Goal: Task Accomplishment & Management: Manage account settings

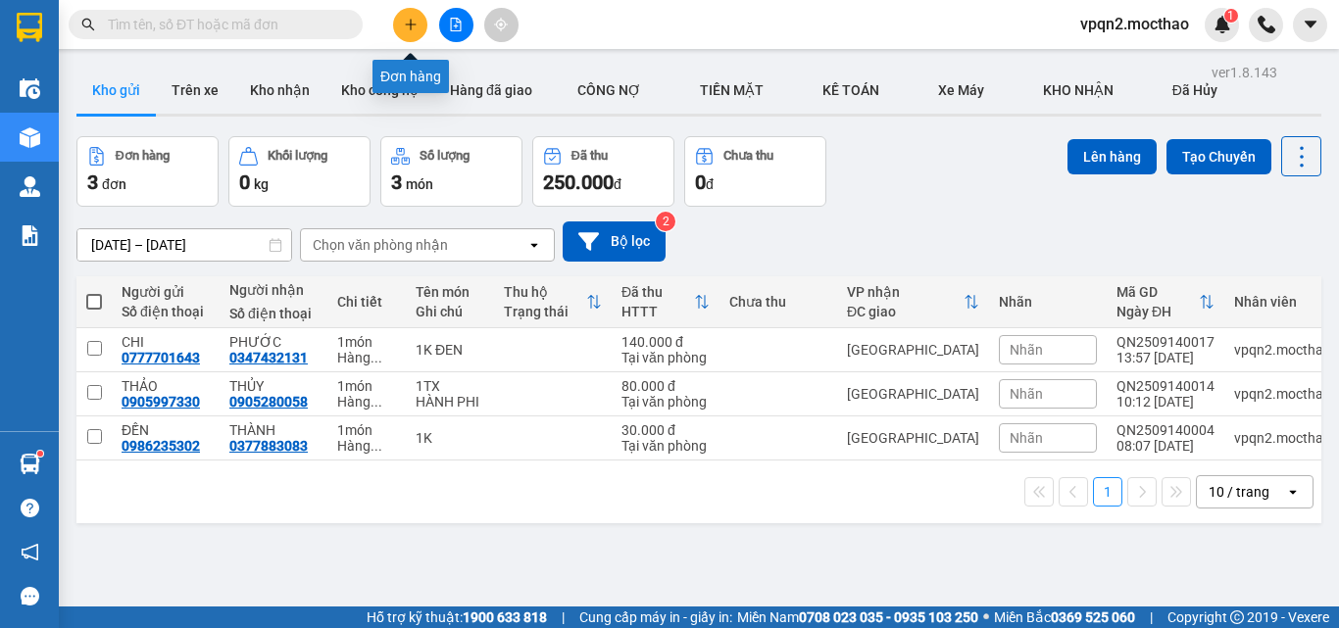
click at [416, 31] on button at bounding box center [410, 25] width 34 height 34
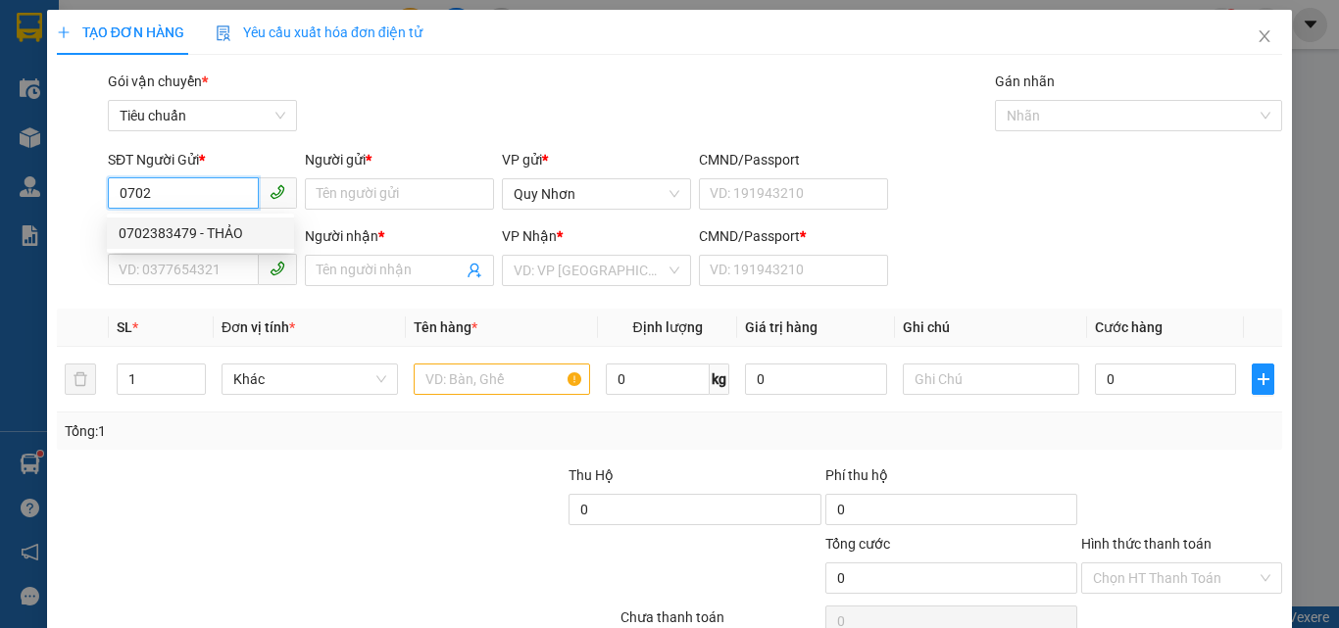
click at [186, 227] on div "0702383479 - THẢO" at bounding box center [201, 234] width 164 height 22
type input "0702383479"
type input "THẢO"
type input "0346455068"
type input "Tuyên"
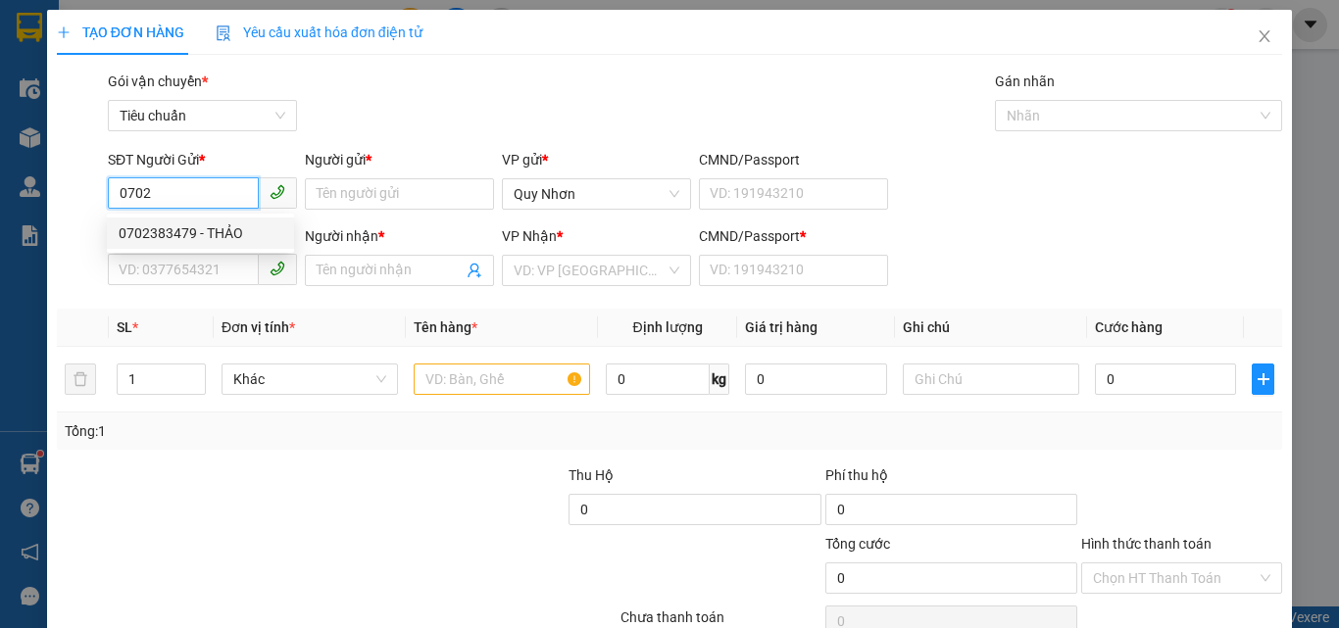
type input "A"
type input "80.000"
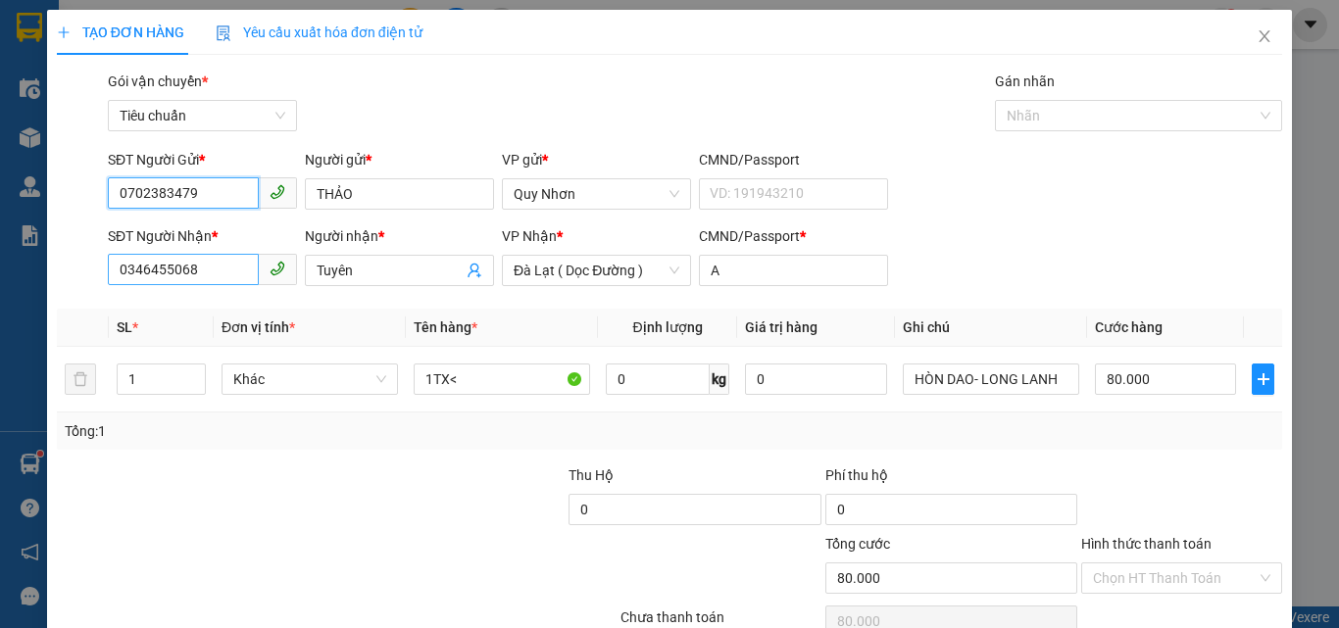
type input "0702383479"
click at [208, 259] on input "0346455068" at bounding box center [183, 269] width 151 height 31
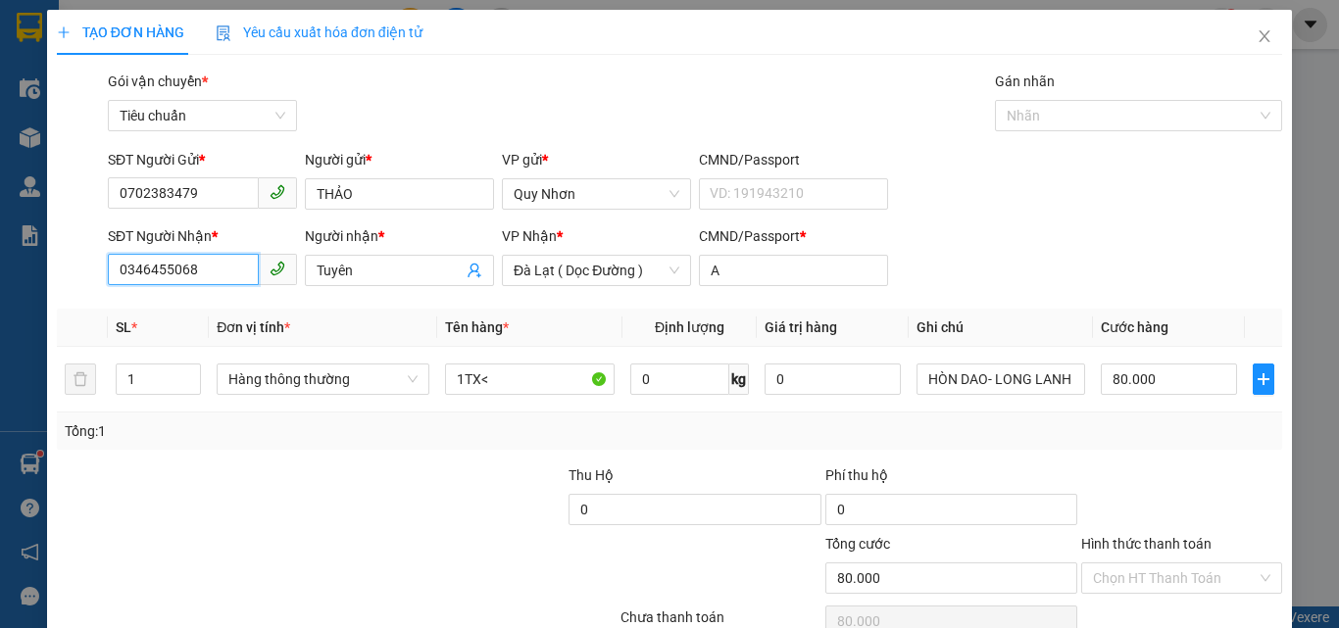
click at [208, 259] on input "0346455068" at bounding box center [183, 269] width 151 height 31
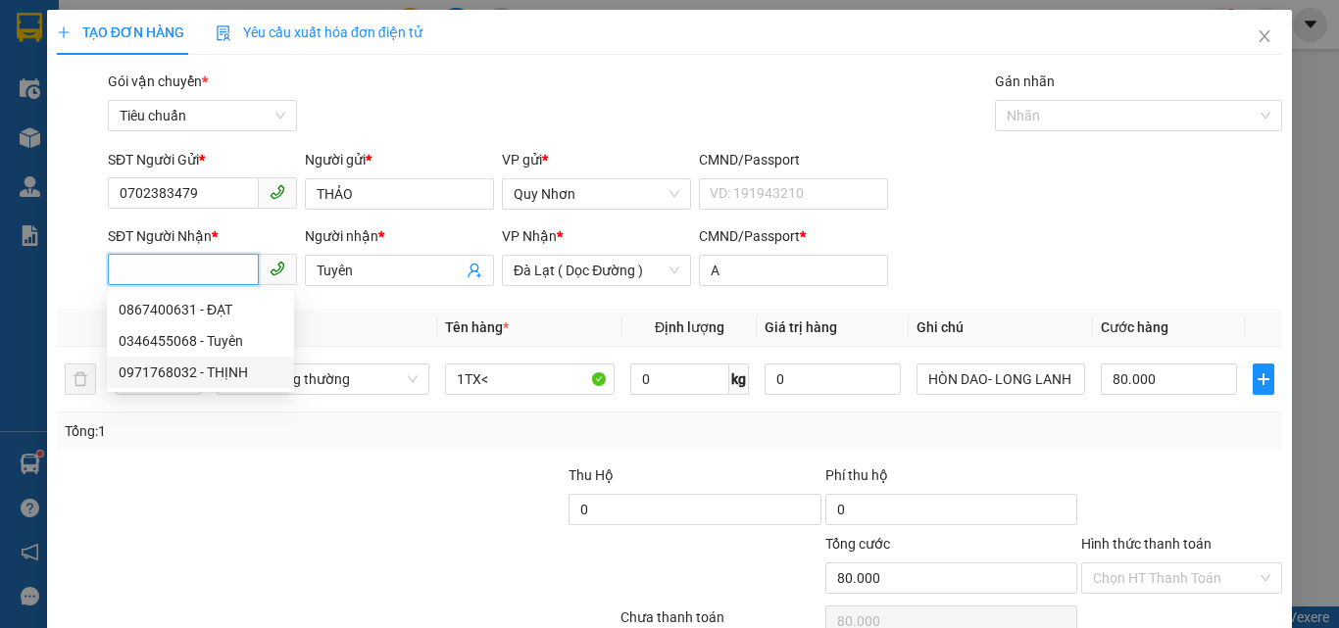
click at [209, 365] on div "0971768032 - THỊNH" at bounding box center [201, 373] width 164 height 22
type input "0971768032"
type input "THỊNH"
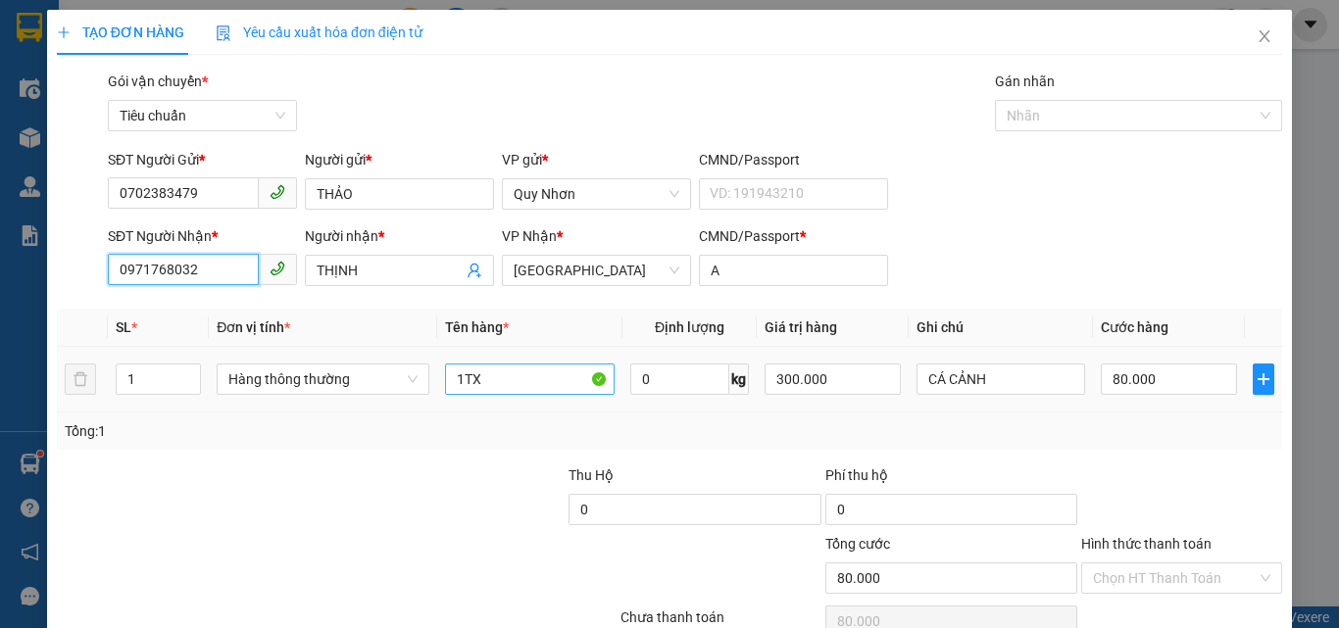
type input "0971768032"
click at [493, 369] on input "1TX" at bounding box center [530, 379] width 170 height 31
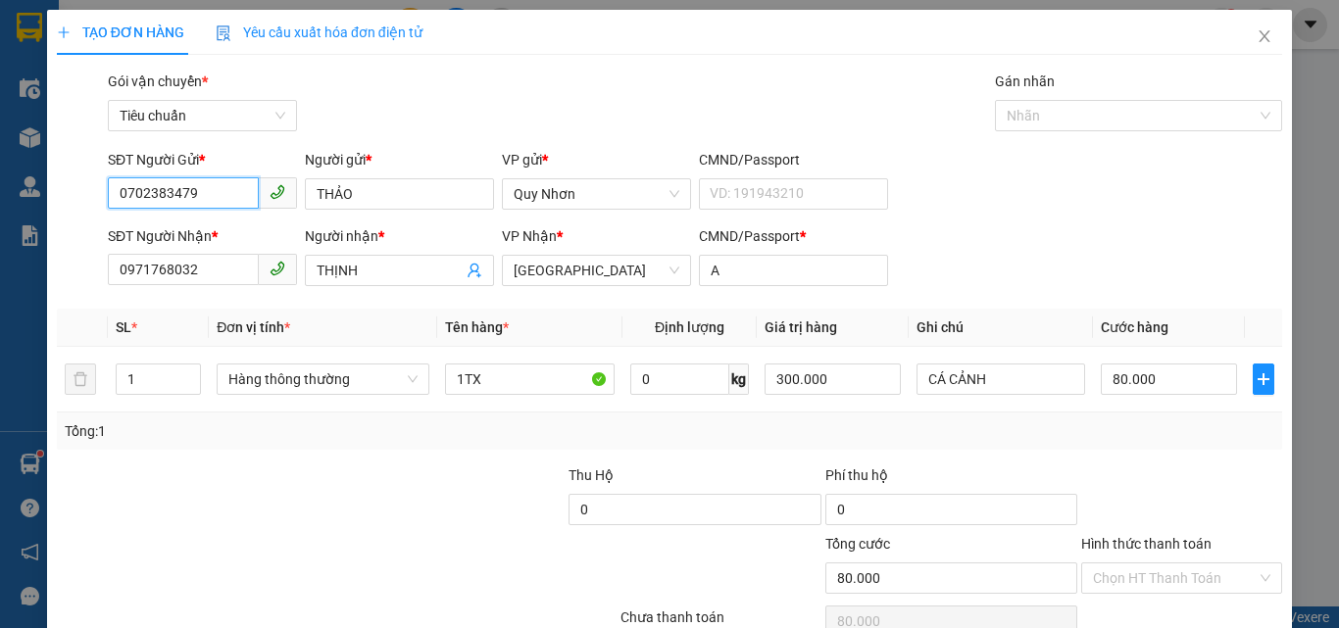
click at [153, 198] on input "0702383479" at bounding box center [183, 192] width 151 height 31
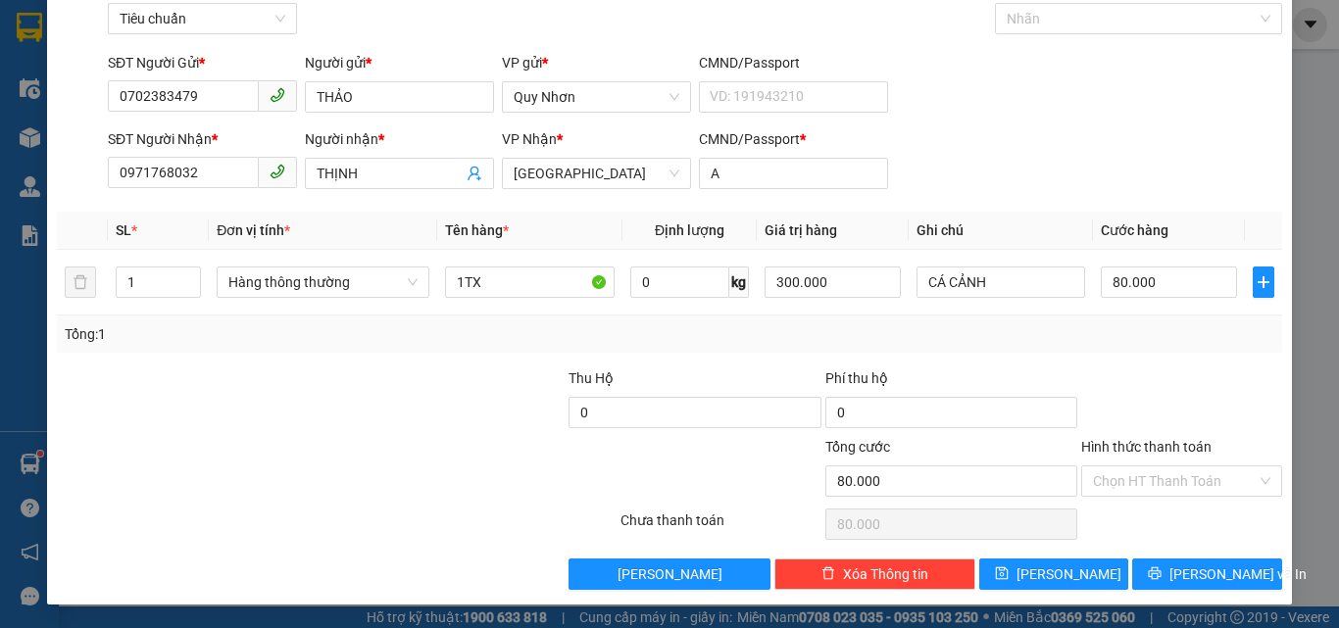
drag, startPoint x: 1132, startPoint y: 475, endPoint x: 1129, endPoint y: 463, distance: 13.1
click at [1131, 475] on input "Hình thức thanh toán" at bounding box center [1175, 481] width 164 height 29
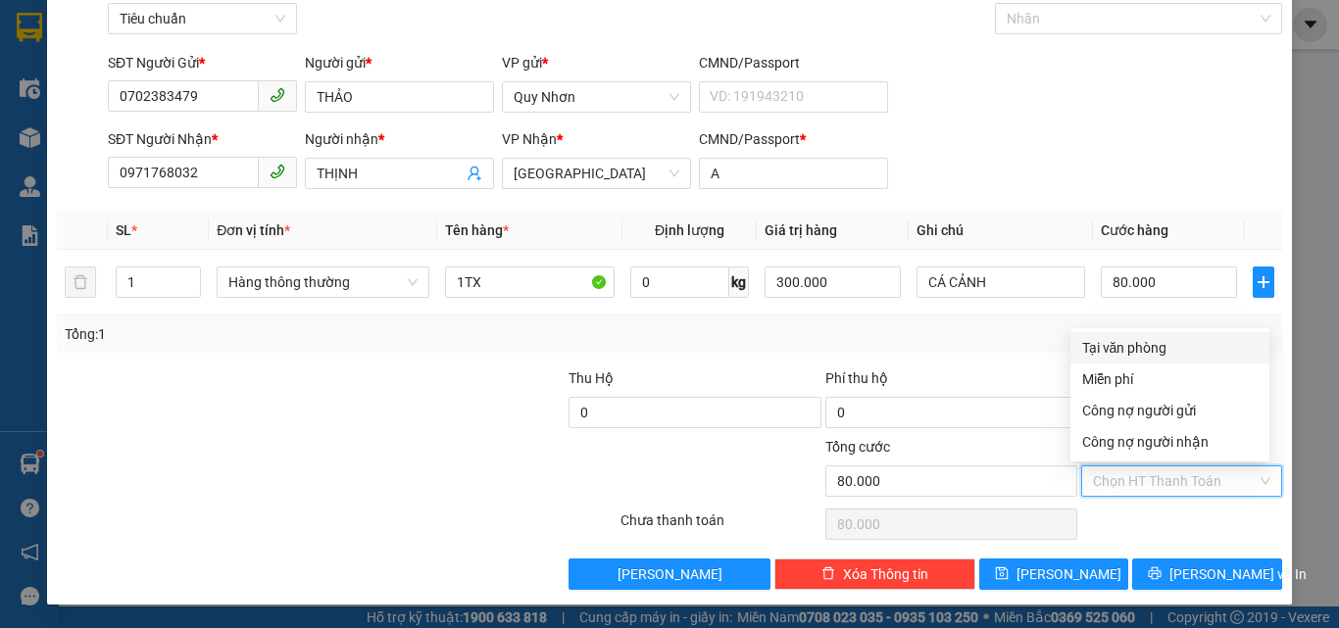
click at [1138, 341] on div "Tại văn phòng" at bounding box center [1169, 348] width 175 height 22
type input "0"
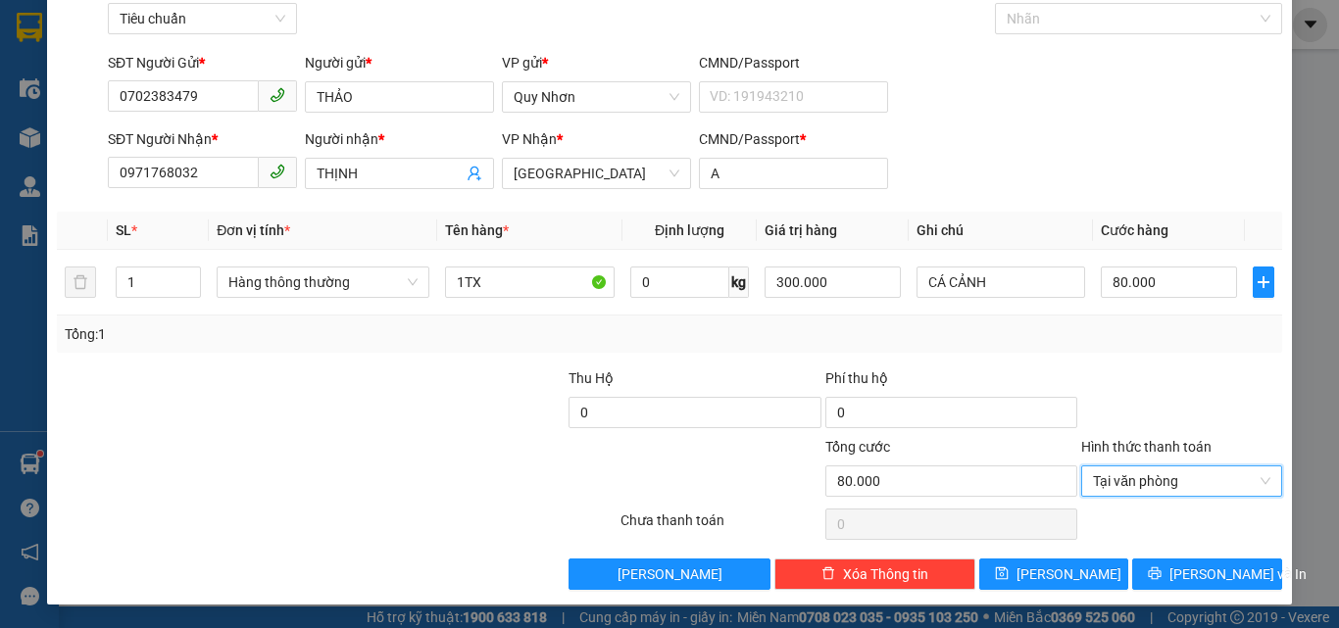
click at [1141, 548] on div "Transit Pickup Surcharge Ids Transit Deliver Surcharge Ids Transit Deliver Surc…" at bounding box center [669, 282] width 1225 height 617
click at [1145, 569] on button "[PERSON_NAME] và In" at bounding box center [1207, 574] width 150 height 31
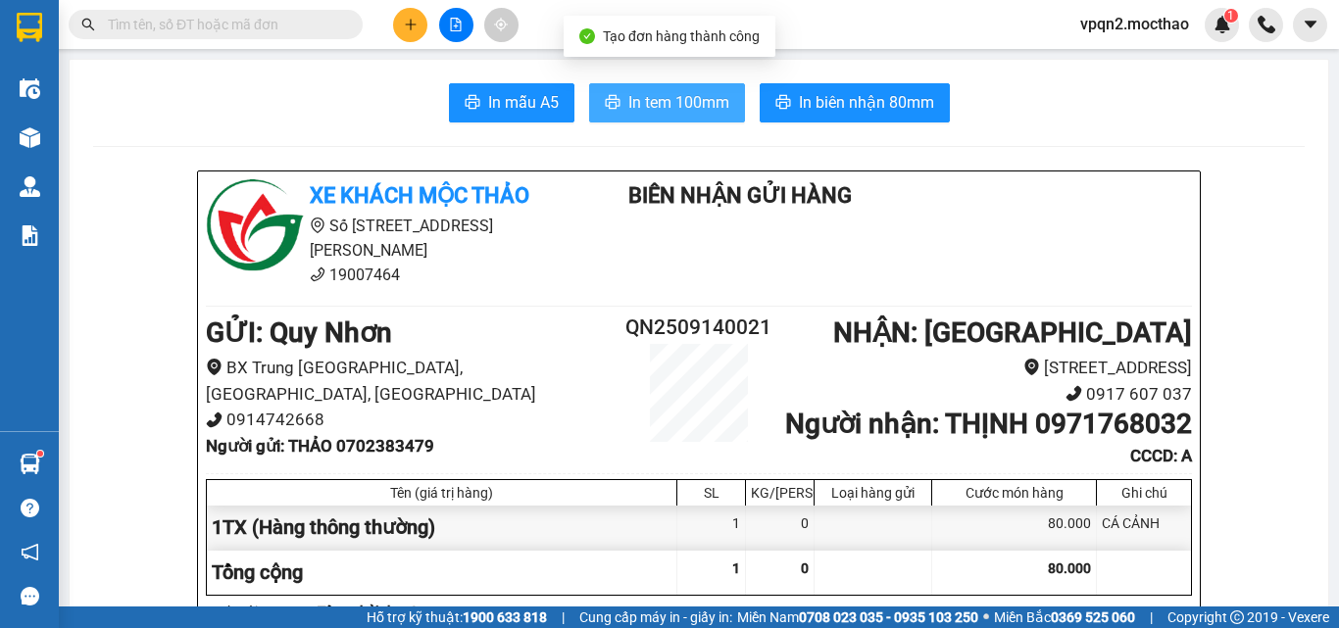
click at [685, 103] on span "In tem 100mm" at bounding box center [678, 102] width 101 height 25
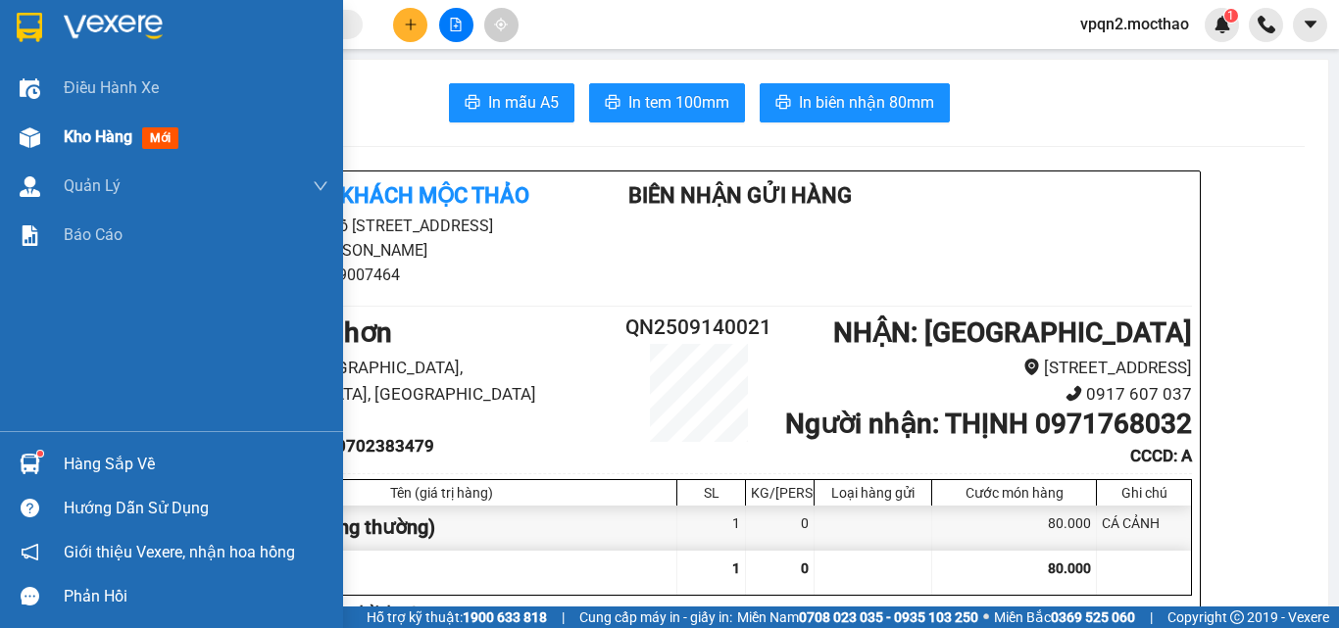
click at [68, 137] on span "Kho hàng" at bounding box center [98, 136] width 69 height 19
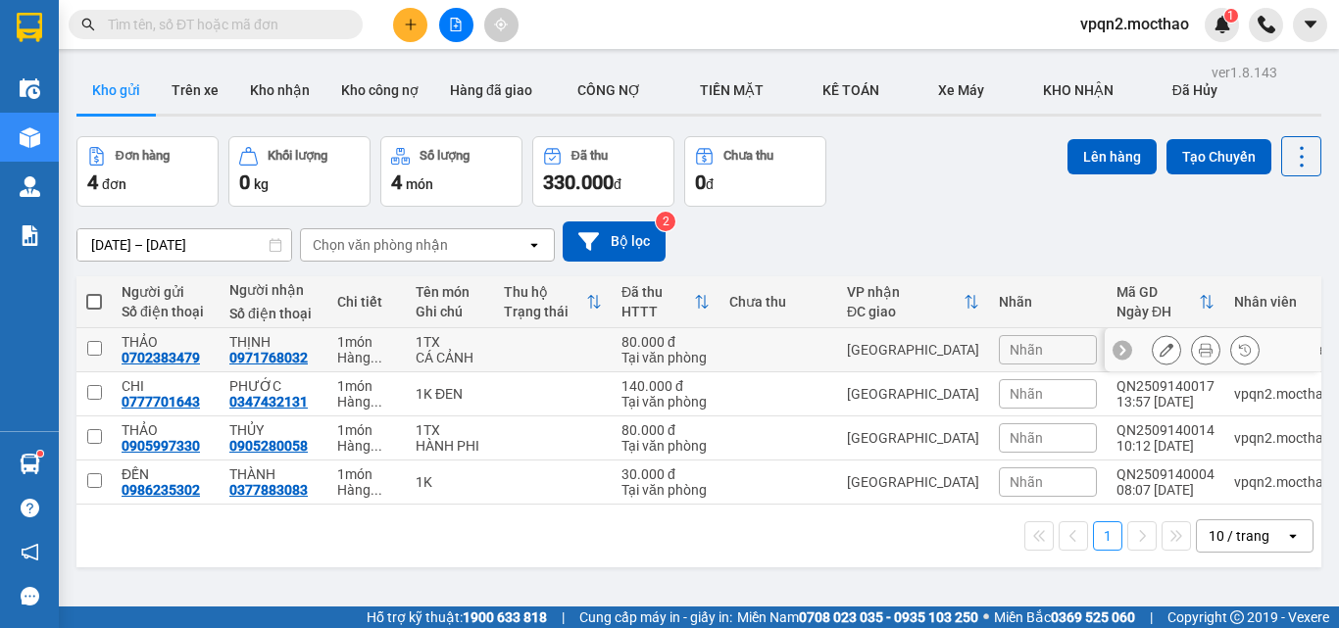
click at [861, 359] on td "[GEOGRAPHIC_DATA]" at bounding box center [913, 350] width 152 height 44
checkbox input "true"
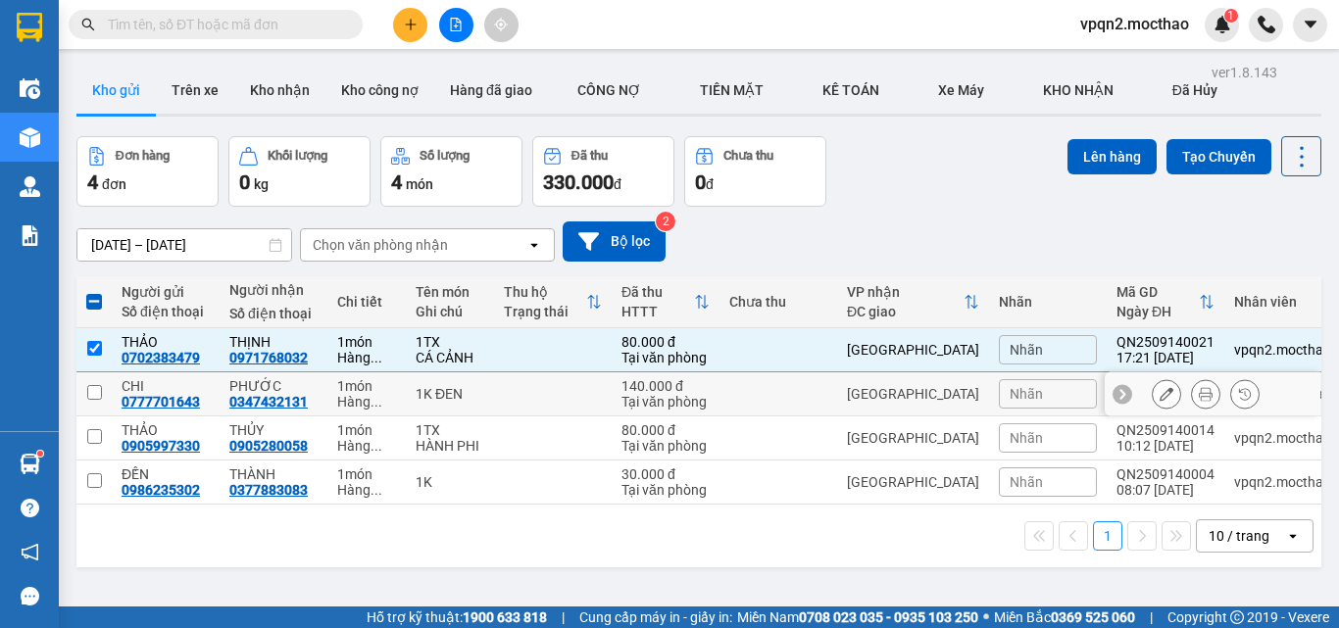
click at [860, 386] on div "[GEOGRAPHIC_DATA]" at bounding box center [913, 394] width 132 height 16
checkbox input "true"
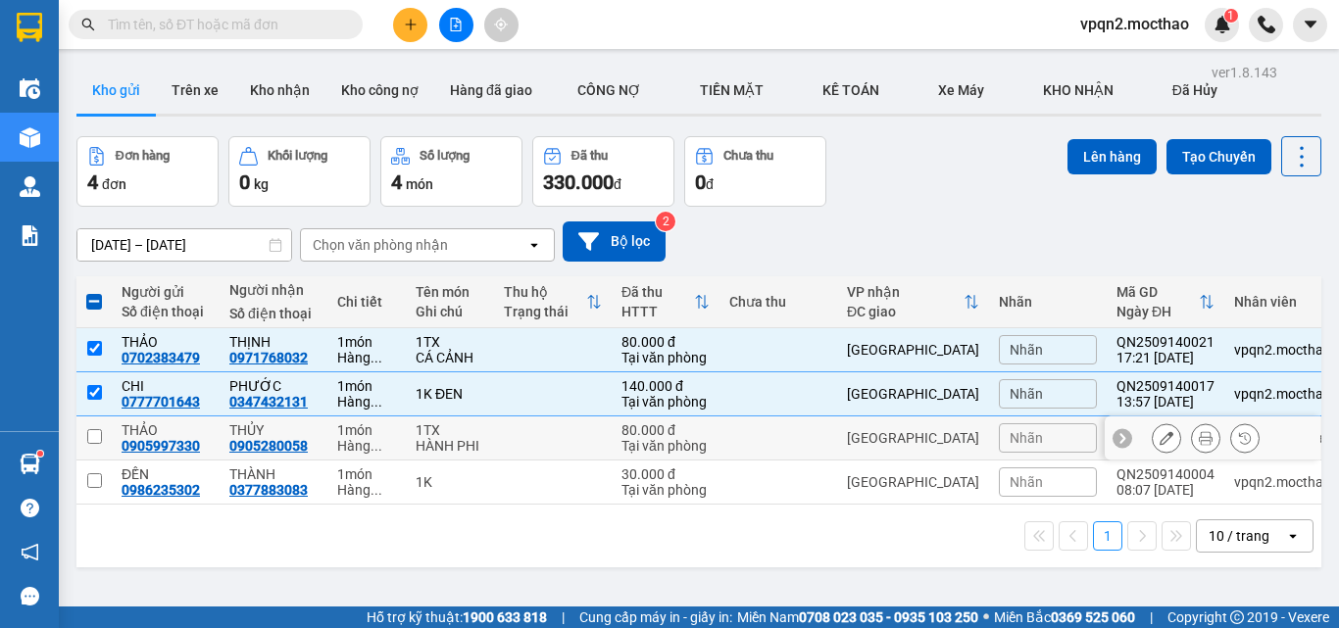
click at [860, 430] on div "[GEOGRAPHIC_DATA]" at bounding box center [913, 438] width 132 height 16
checkbox input "true"
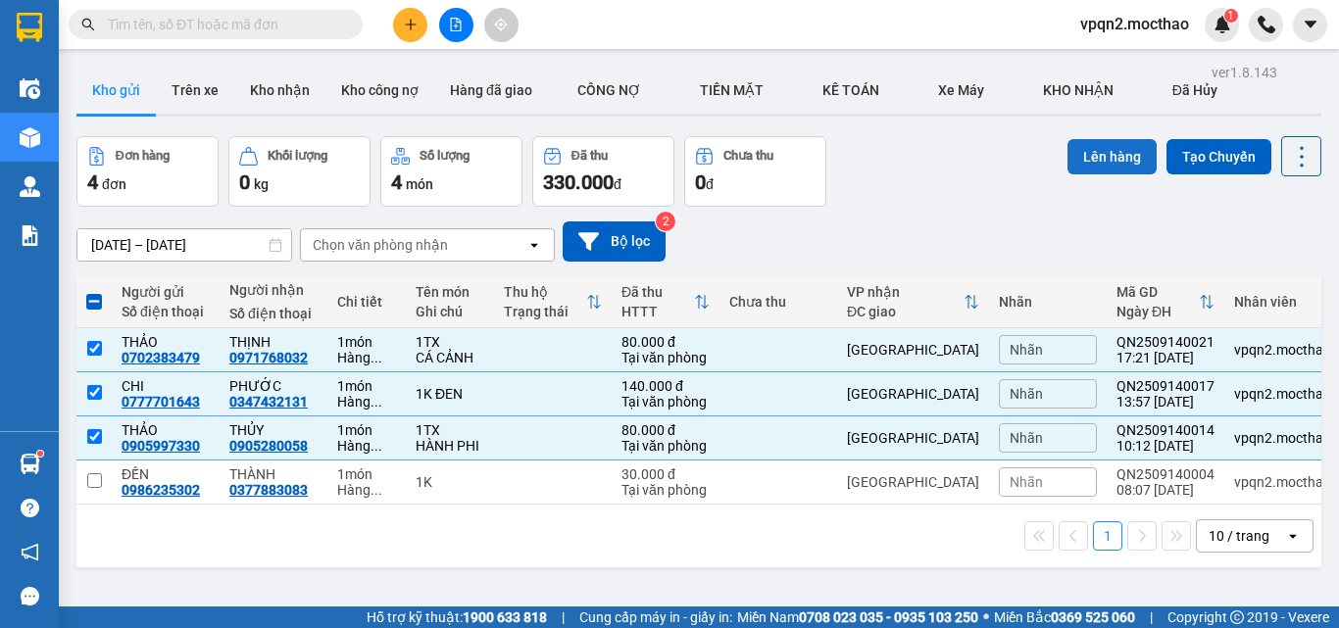
click at [1083, 144] on button "Lên hàng" at bounding box center [1111, 156] width 89 height 35
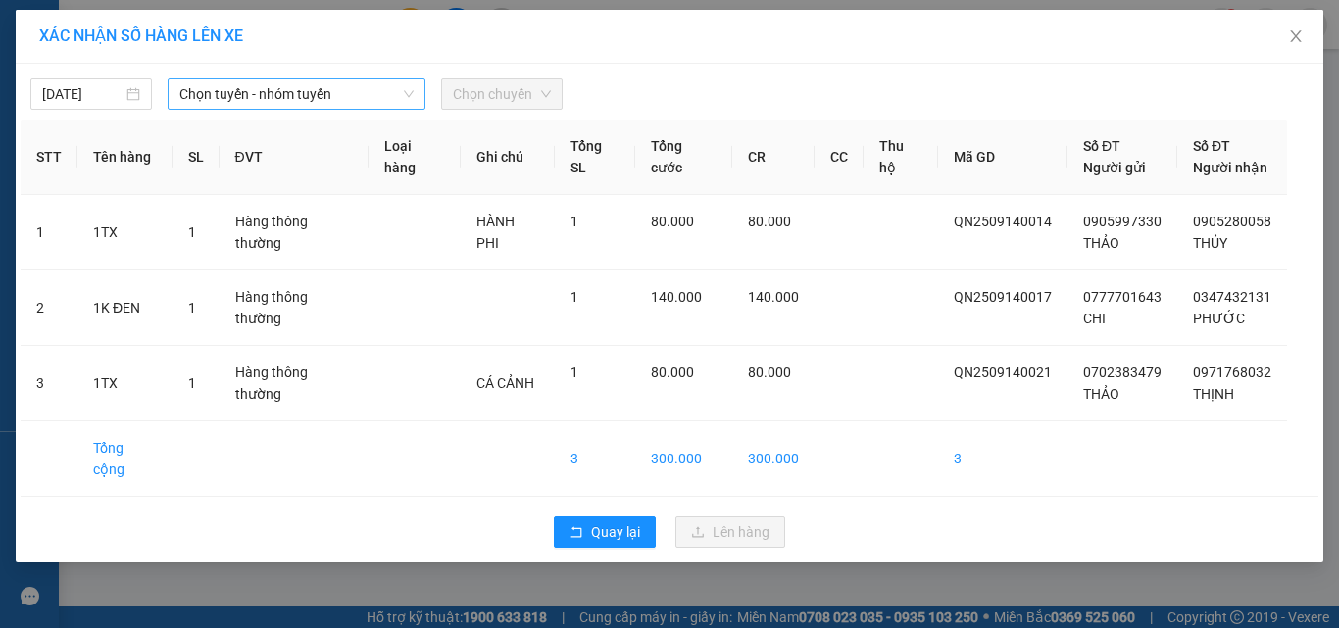
click at [253, 102] on span "Chọn tuyến - nhóm tuyến" at bounding box center [296, 93] width 234 height 29
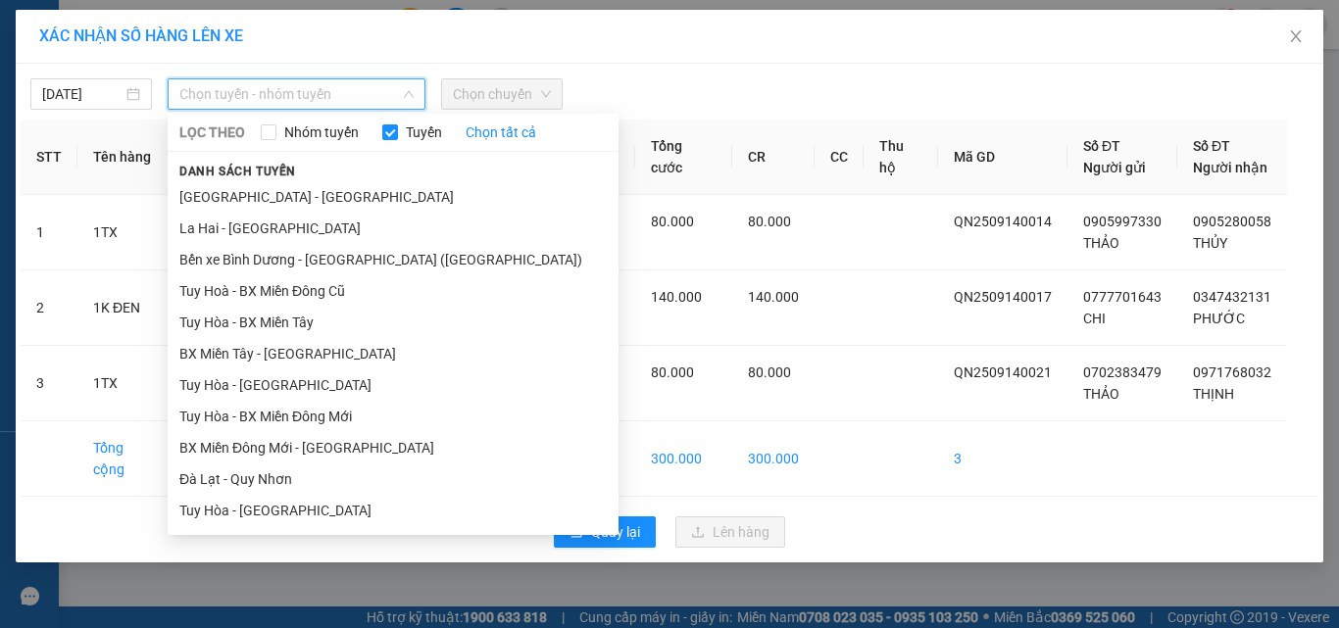
scroll to position [313, 0]
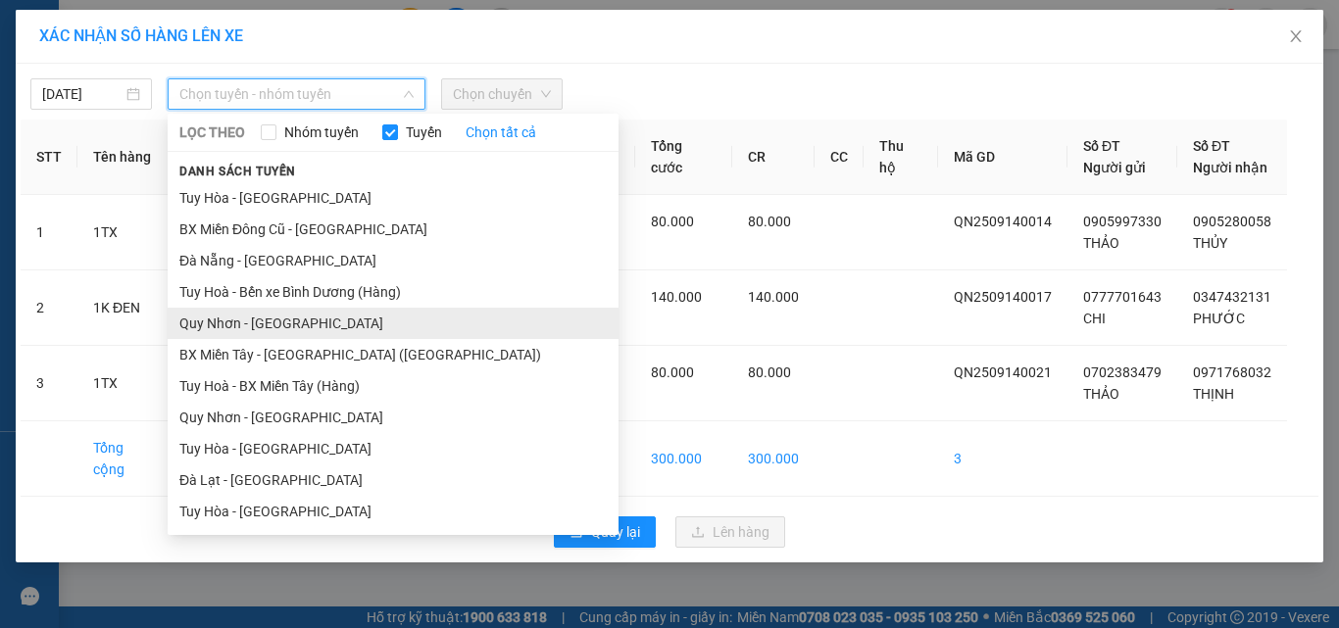
click at [310, 330] on li "Quy Nhơn - [GEOGRAPHIC_DATA]" at bounding box center [393, 323] width 451 height 31
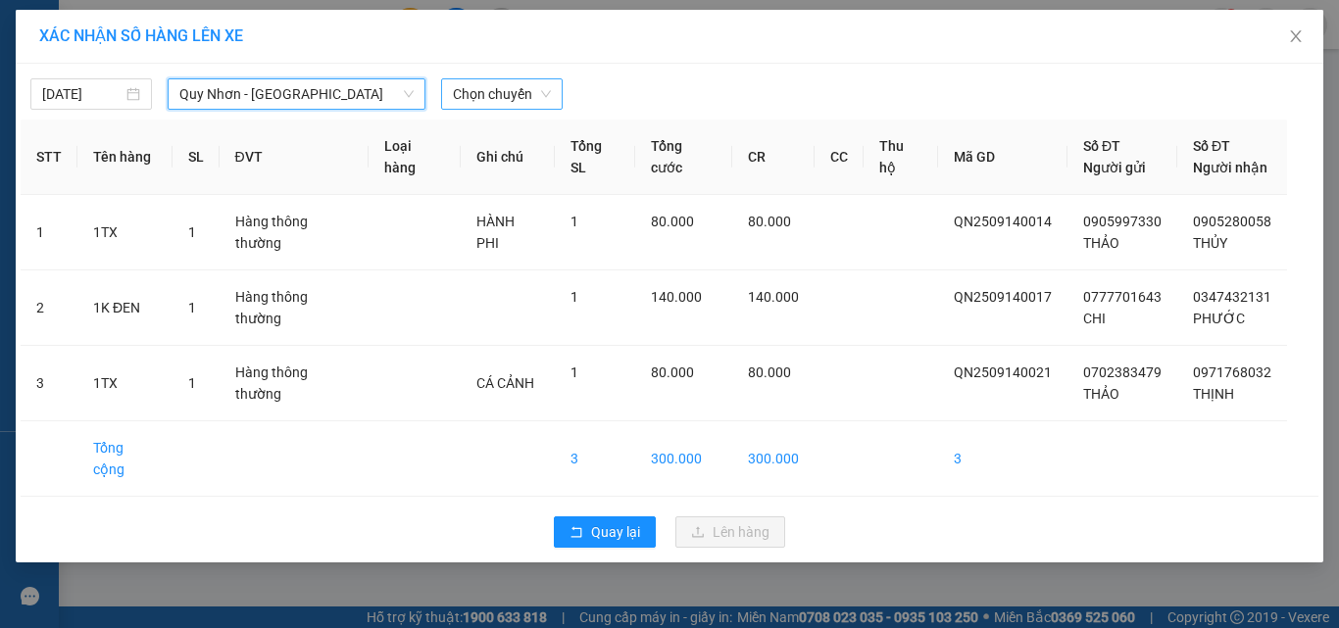
click at [491, 103] on span "Chọn chuyến" at bounding box center [502, 93] width 98 height 29
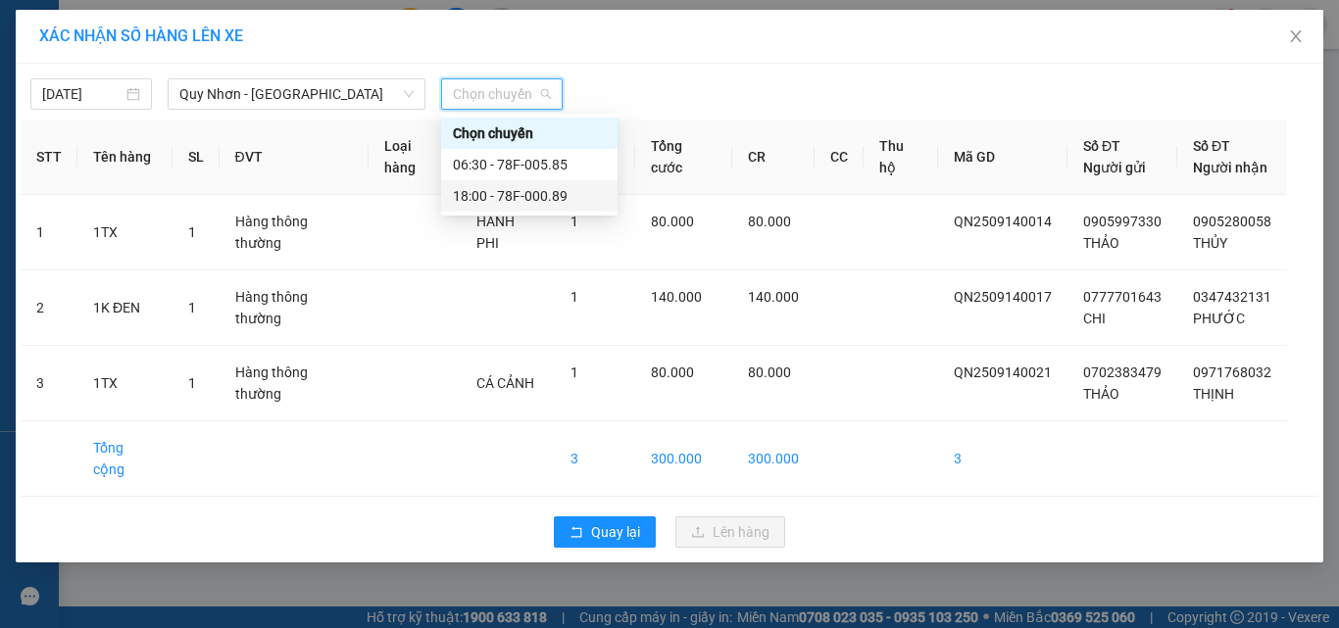
click at [492, 196] on div "18:00 - 78F-000.89" at bounding box center [529, 196] width 153 height 22
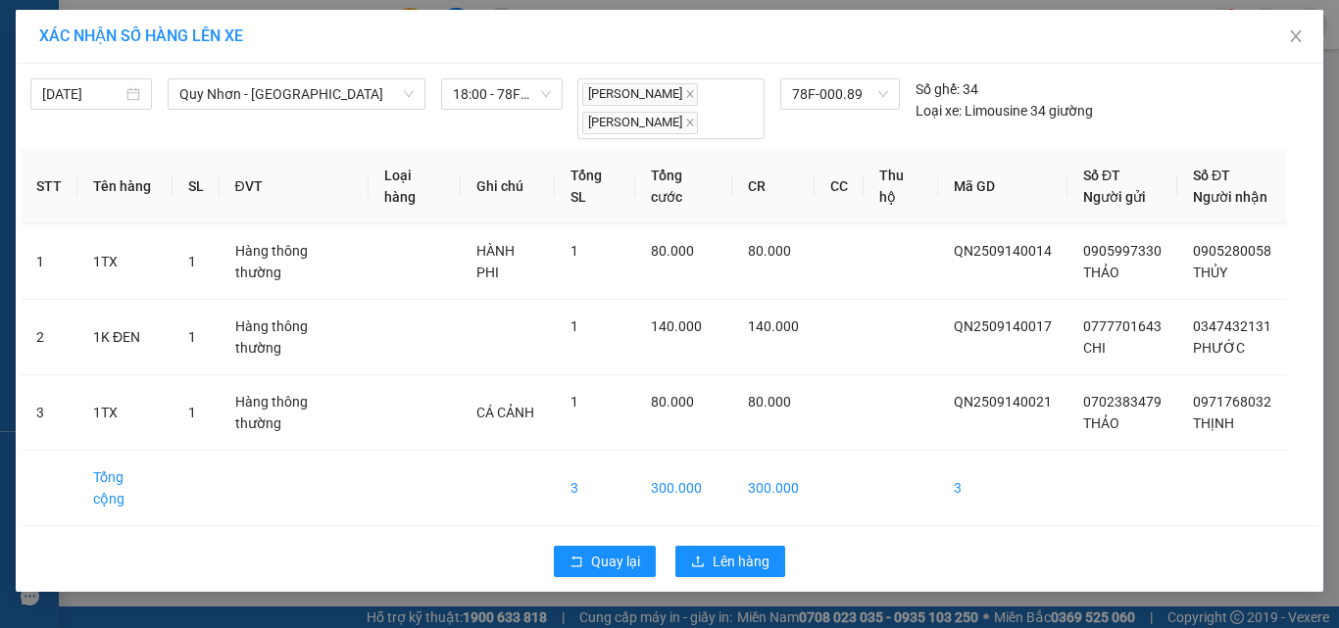
click at [702, 564] on div "Quay lại Lên hàng" at bounding box center [670, 561] width 1298 height 51
click at [702, 560] on div "Quay lại Lên hàng" at bounding box center [670, 561] width 1298 height 51
click at [702, 555] on icon "upload" at bounding box center [698, 562] width 14 height 14
click at [702, 552] on icon "loading" at bounding box center [698, 562] width 20 height 20
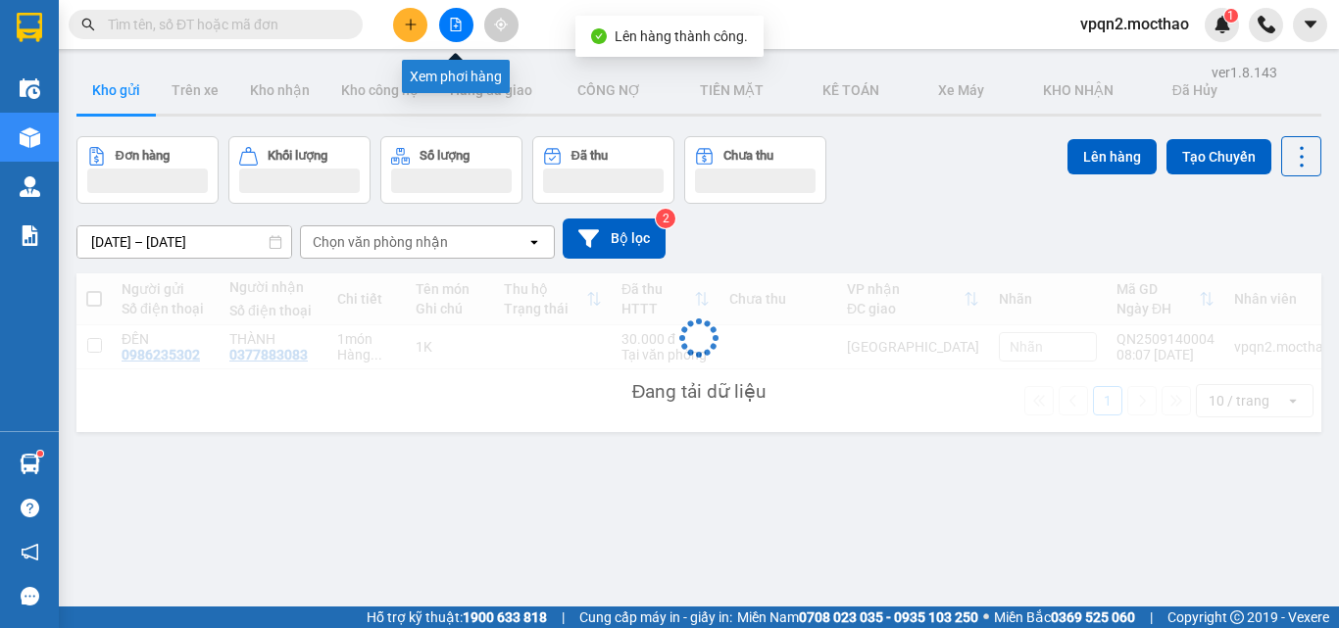
click at [454, 21] on icon "file-add" at bounding box center [456, 25] width 14 height 14
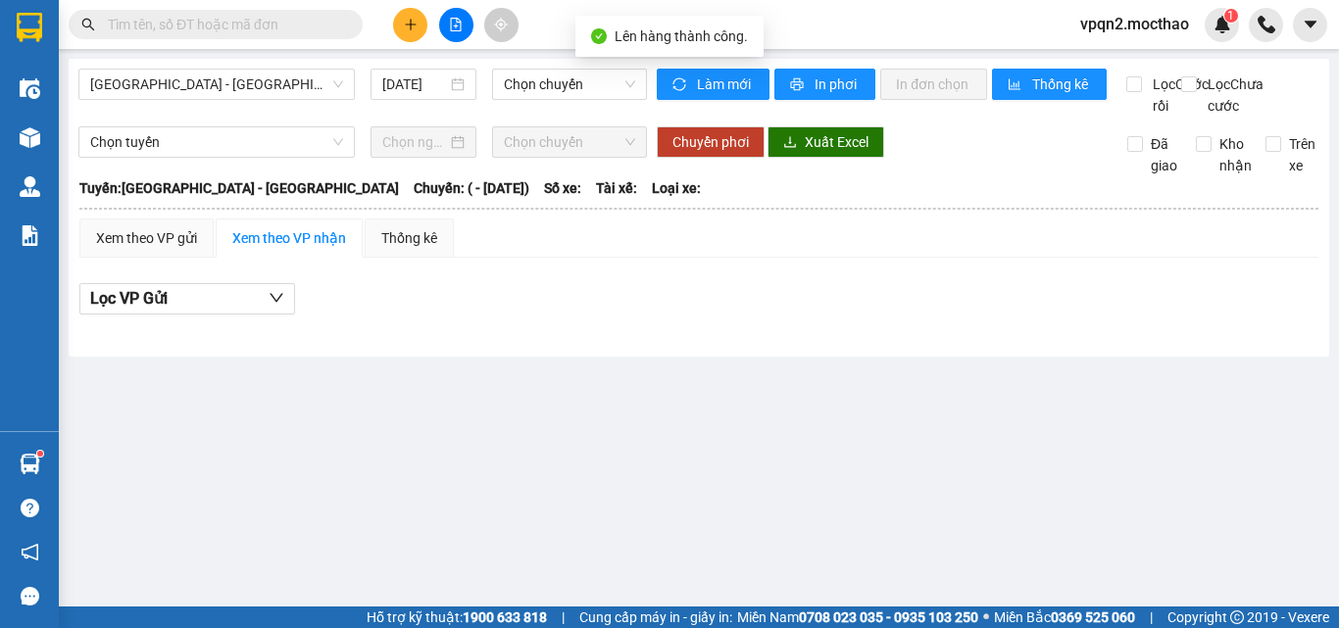
click at [228, 103] on div "[GEOGRAPHIC_DATA] - [GEOGRAPHIC_DATA] [DATE] Chọn chuyến" at bounding box center [362, 93] width 569 height 48
click at [235, 90] on span "[GEOGRAPHIC_DATA] - [GEOGRAPHIC_DATA]" at bounding box center [216, 84] width 253 height 29
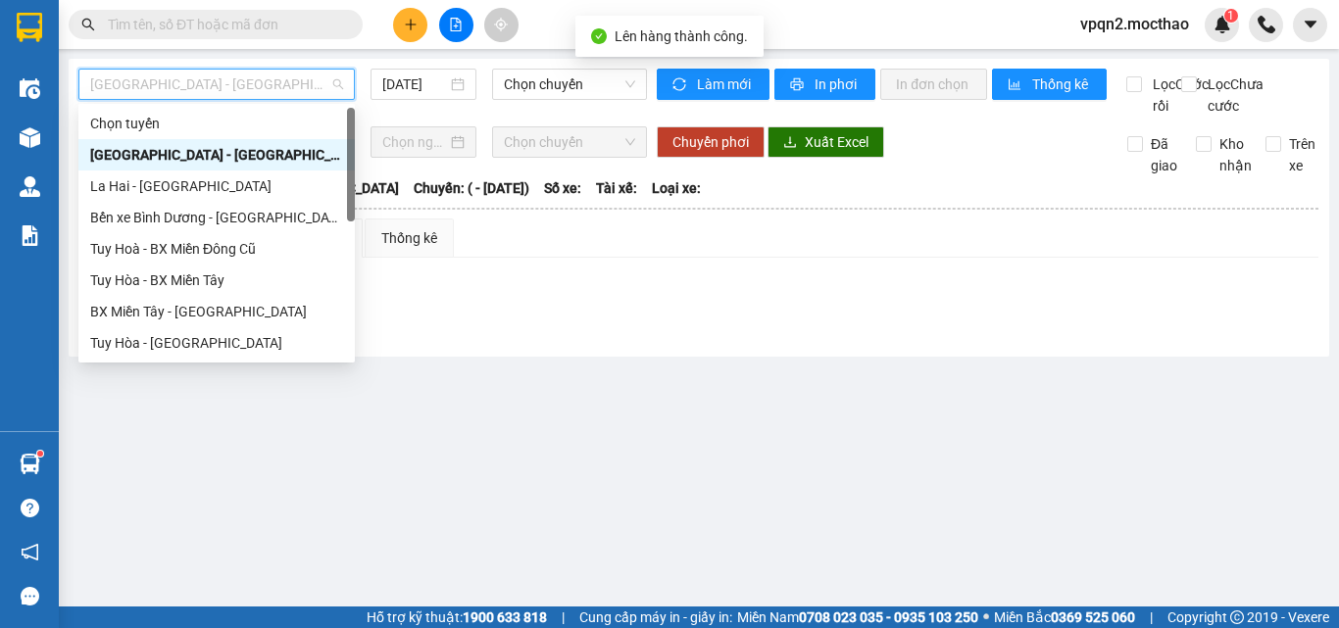
scroll to position [392, 0]
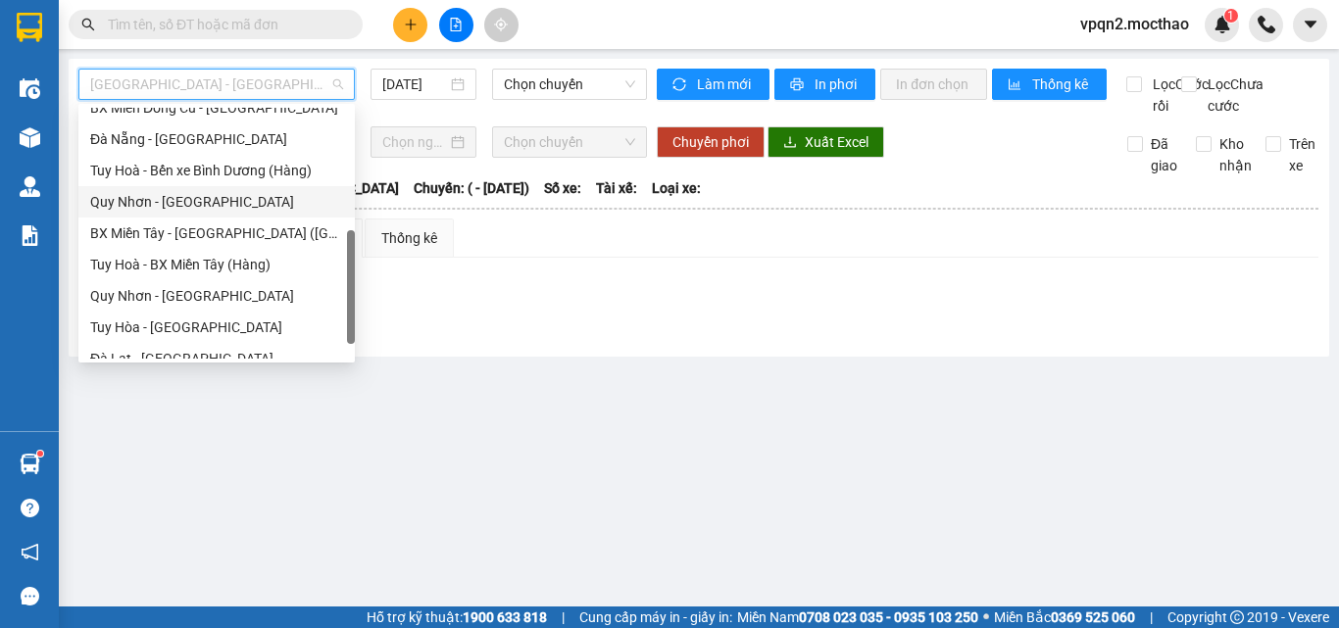
click at [194, 202] on div "Quy Nhơn - [GEOGRAPHIC_DATA]" at bounding box center [216, 202] width 253 height 22
type input "[DATE]"
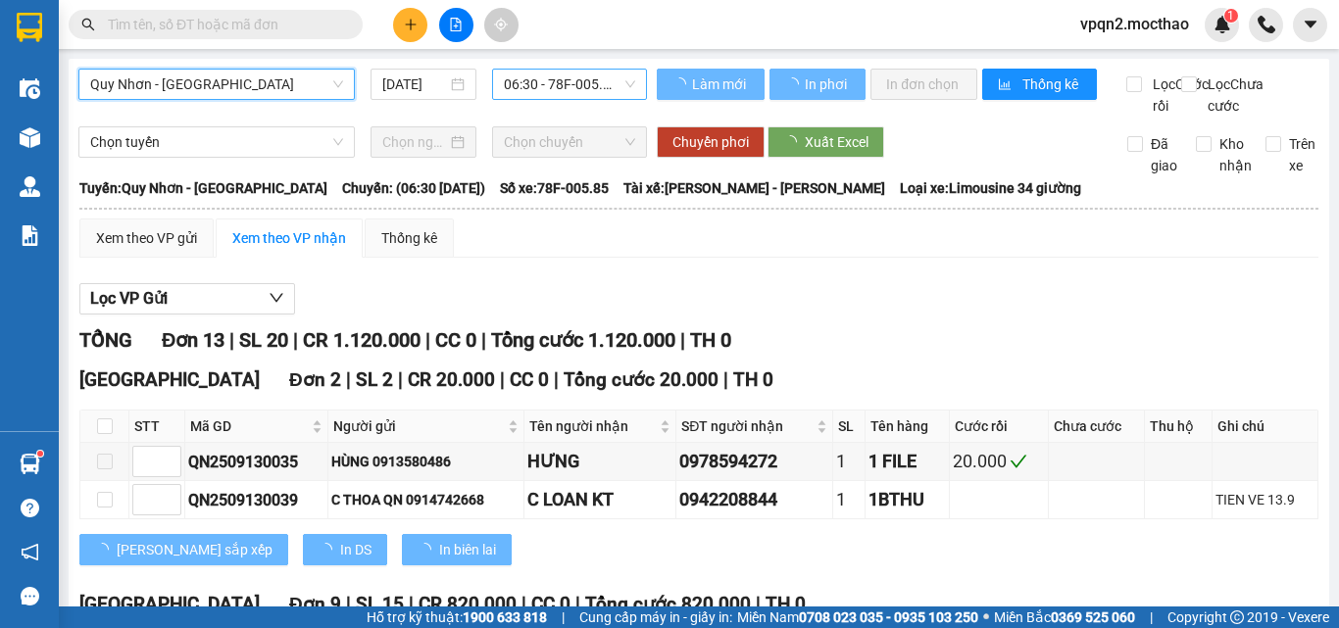
click at [558, 82] on span "06:30 - 78F-005.85" at bounding box center [569, 84] width 131 height 29
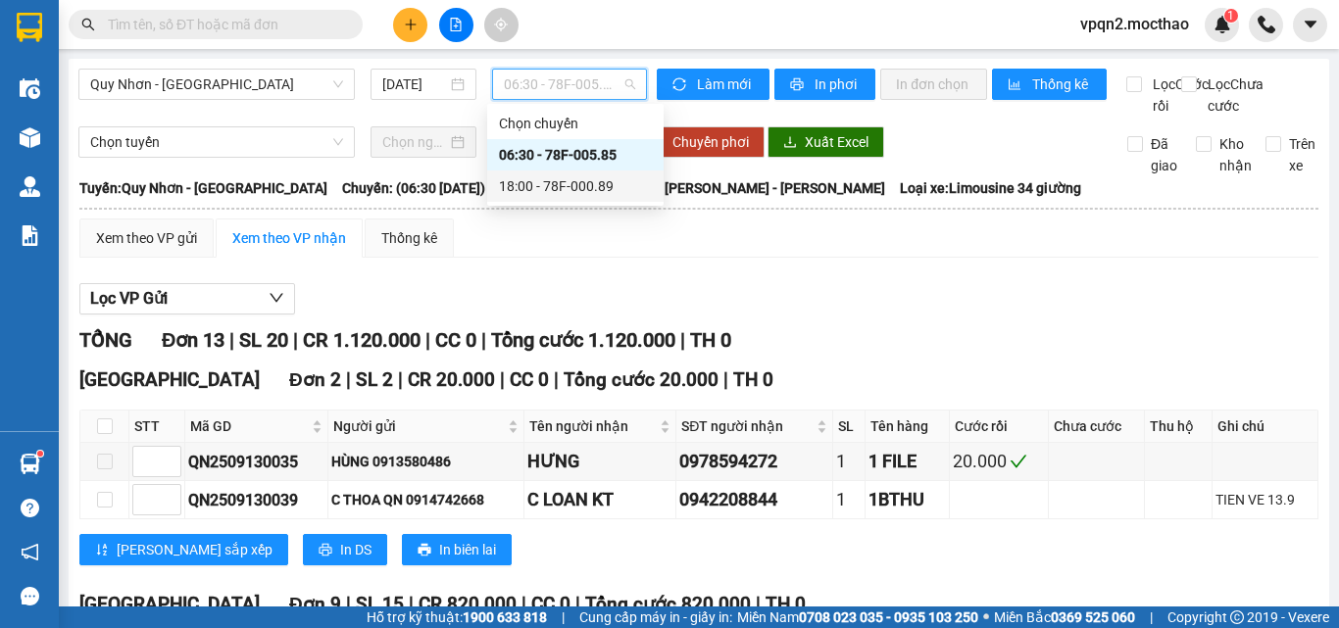
click at [546, 184] on div "18:00 - 78F-000.89" at bounding box center [575, 186] width 153 height 22
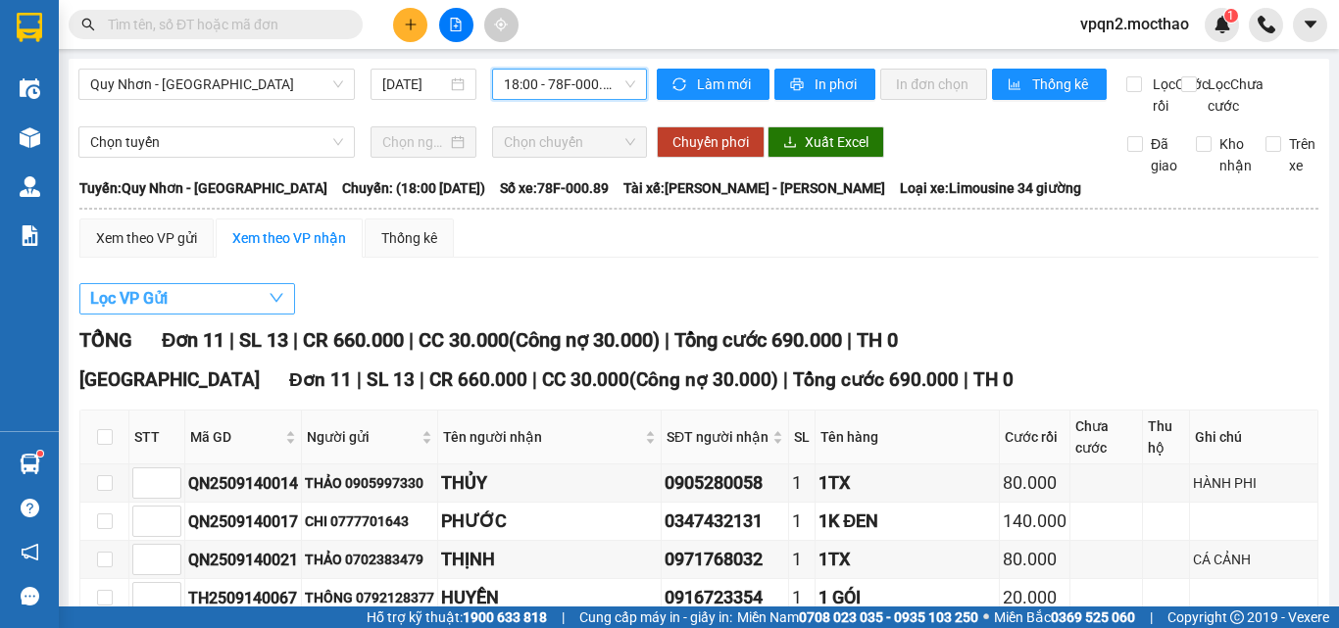
click at [212, 315] on button "Lọc VP Gửi" at bounding box center [187, 298] width 216 height 31
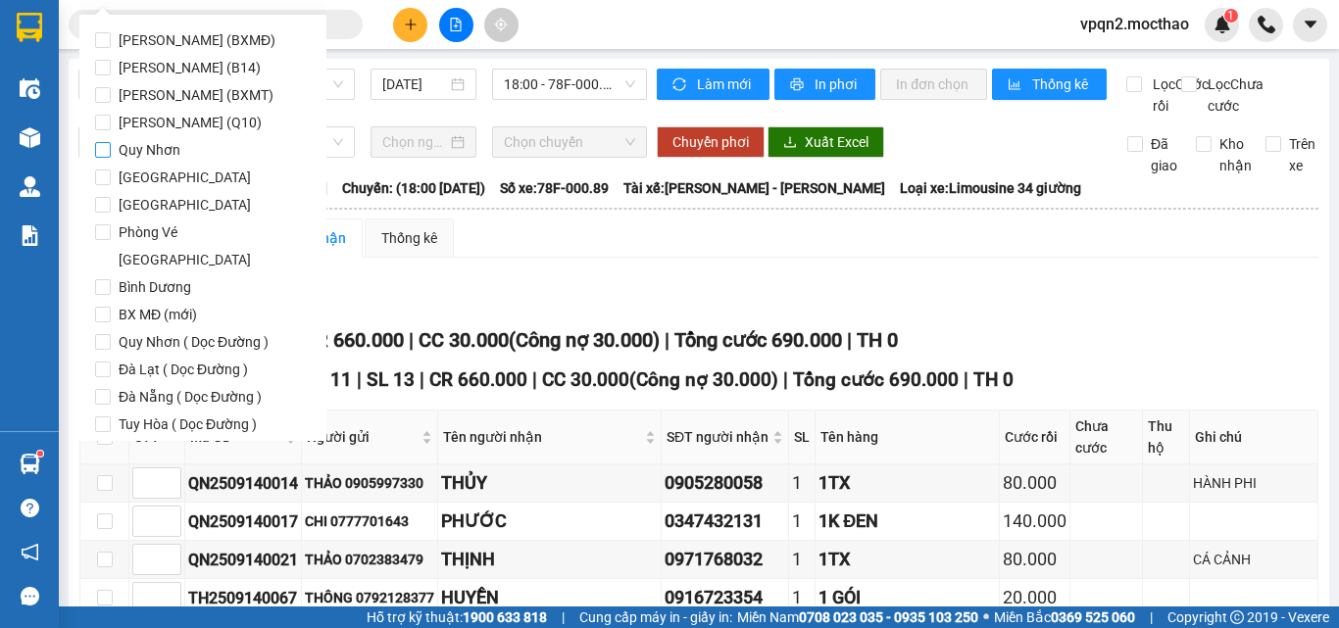
click at [201, 161] on label "Quy Nhơn" at bounding box center [203, 149] width 216 height 27
click at [111, 158] on input "Quy Nhơn" at bounding box center [103, 150] width 16 height 16
checkbox input "true"
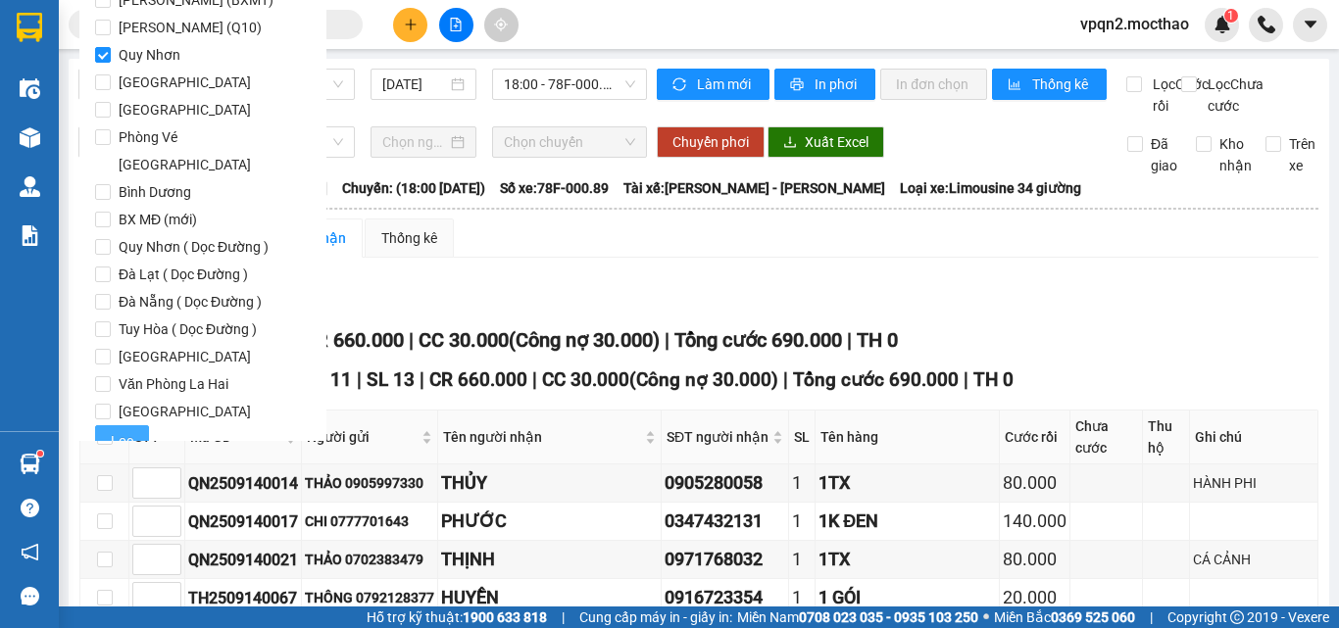
click at [132, 425] on button "Lọc" at bounding box center [122, 440] width 54 height 31
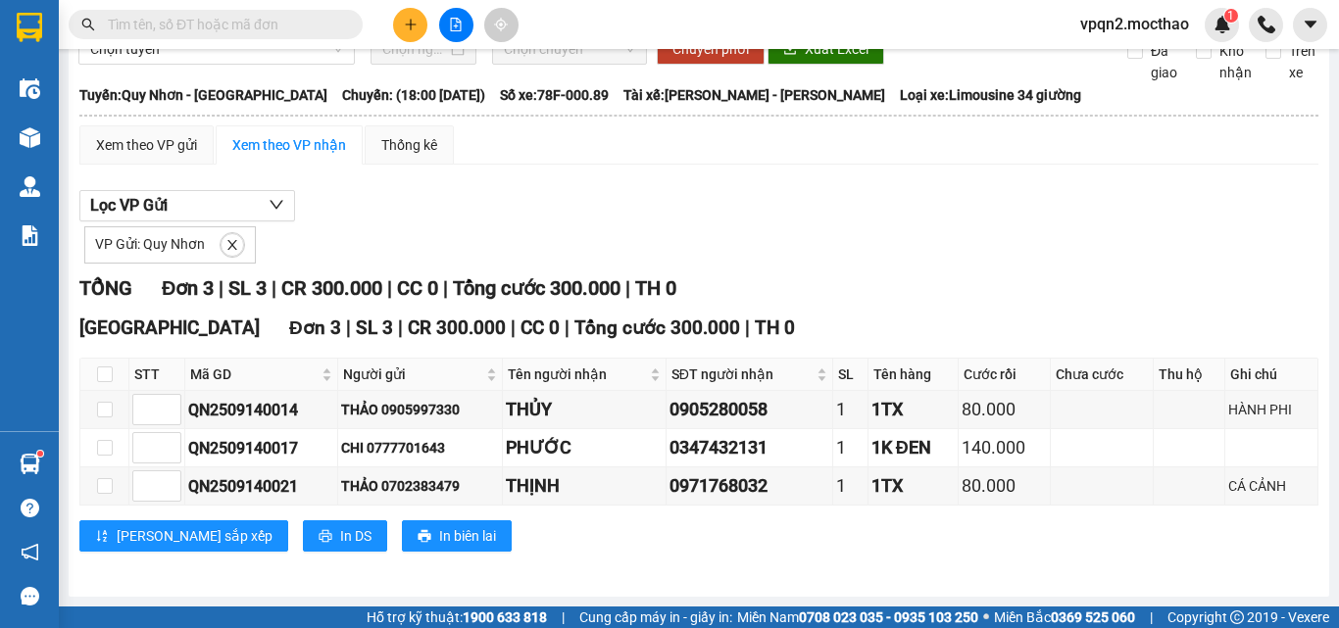
scroll to position [0, 0]
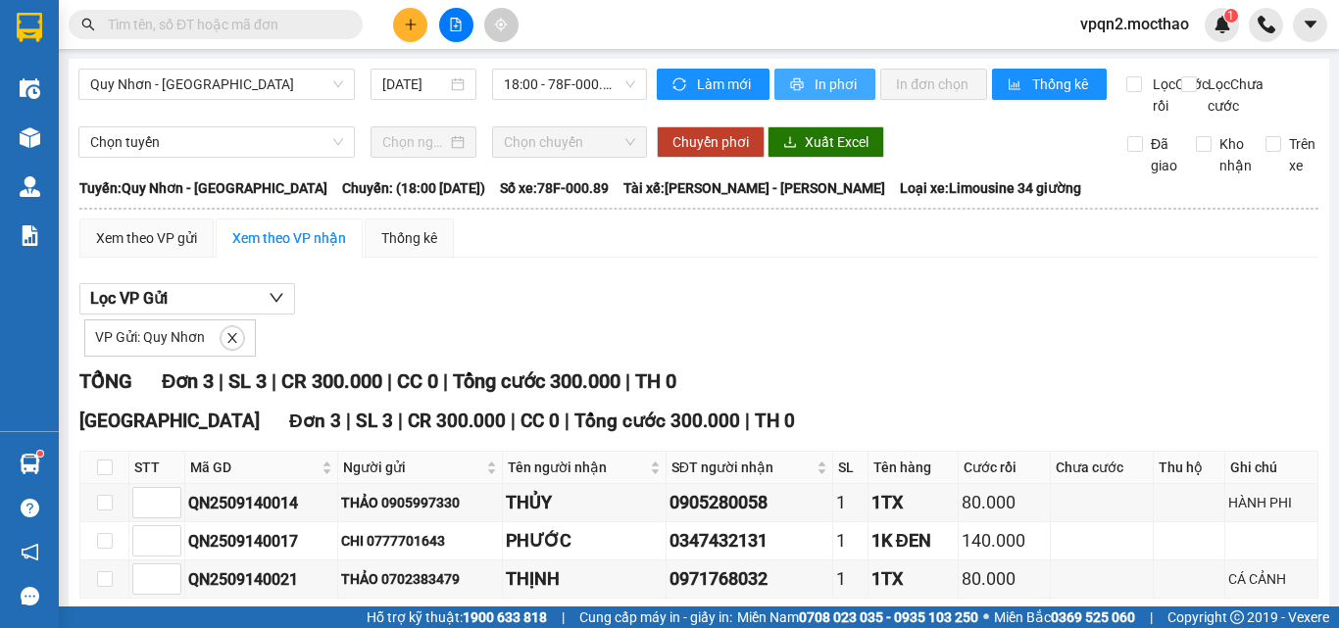
click at [857, 73] on button "In phơi" at bounding box center [824, 84] width 101 height 31
click at [914, 381] on div "Lọc VP Gửi VP Gửi: Quy Nhơn TỔNG Đơn 3 | SL 3 | CR 300.000 | CC 0 | Tổng cước …" at bounding box center [698, 471] width 1239 height 396
click at [815, 83] on span "In phơi" at bounding box center [837, 85] width 45 height 22
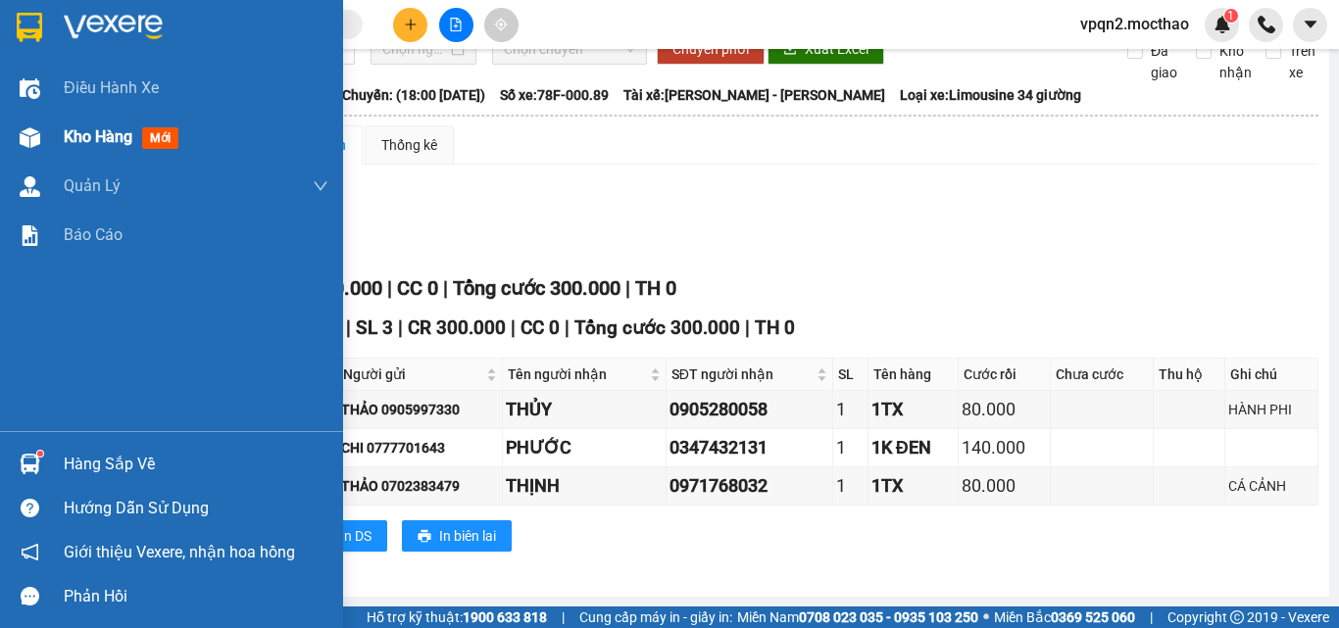
click at [25, 152] on div at bounding box center [30, 138] width 34 height 34
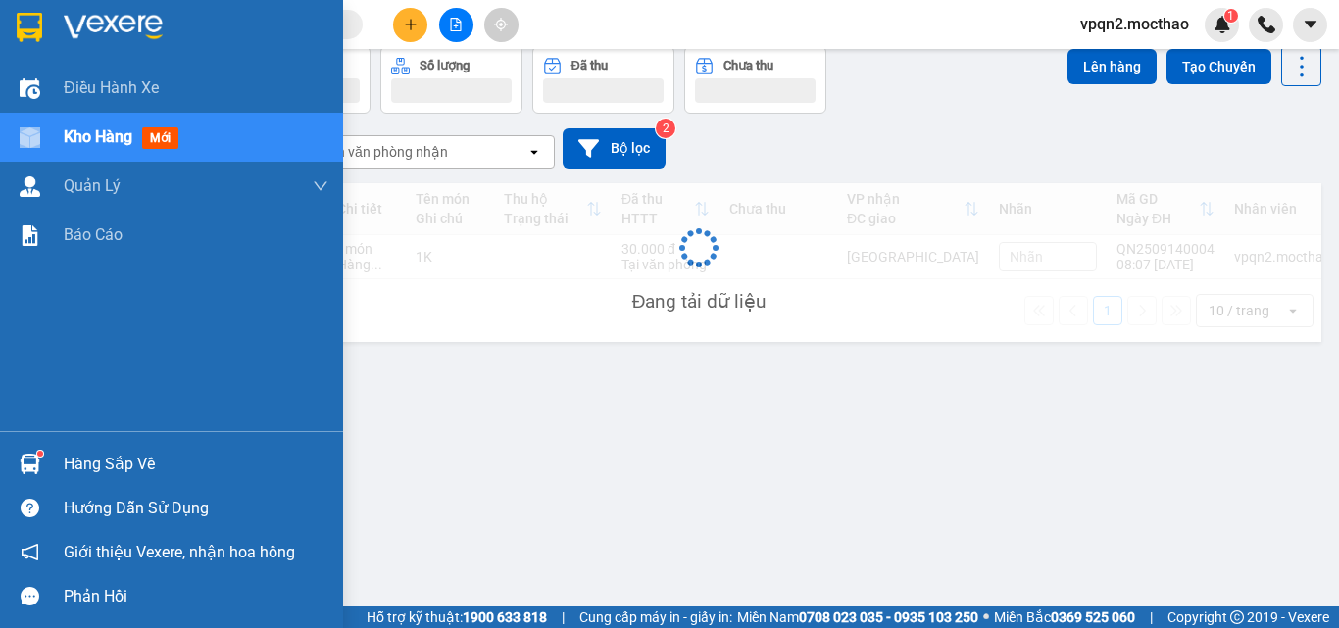
scroll to position [90, 0]
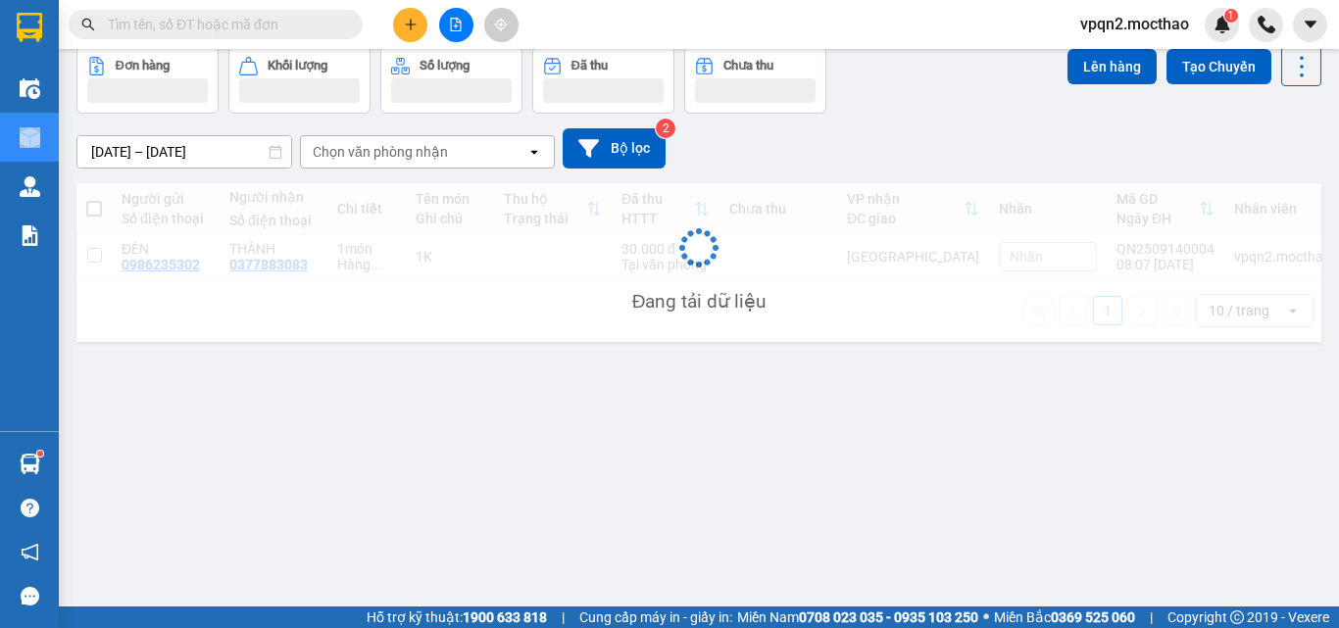
click at [410, 18] on icon "plus" at bounding box center [411, 25] width 14 height 14
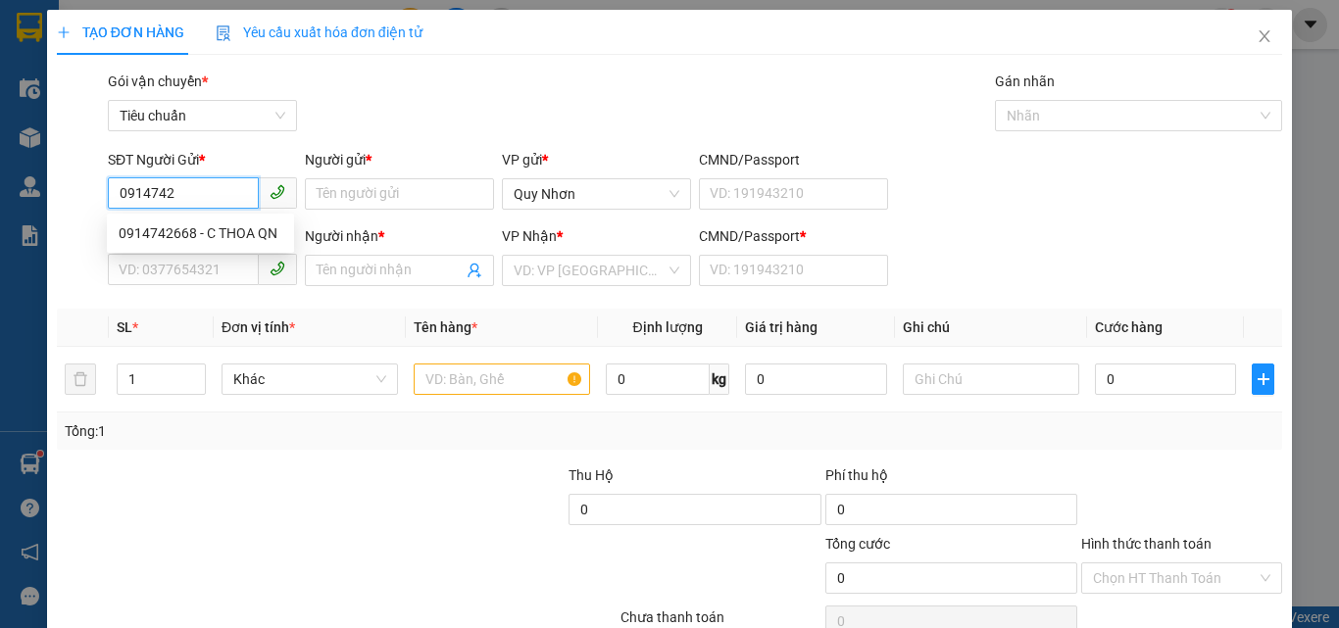
click at [205, 239] on div "0914742668 - C THOA QN" at bounding box center [201, 234] width 164 height 22
type input "0914742668"
type input "C THOA QN"
type input "0942208844"
type input "C LOAN KT"
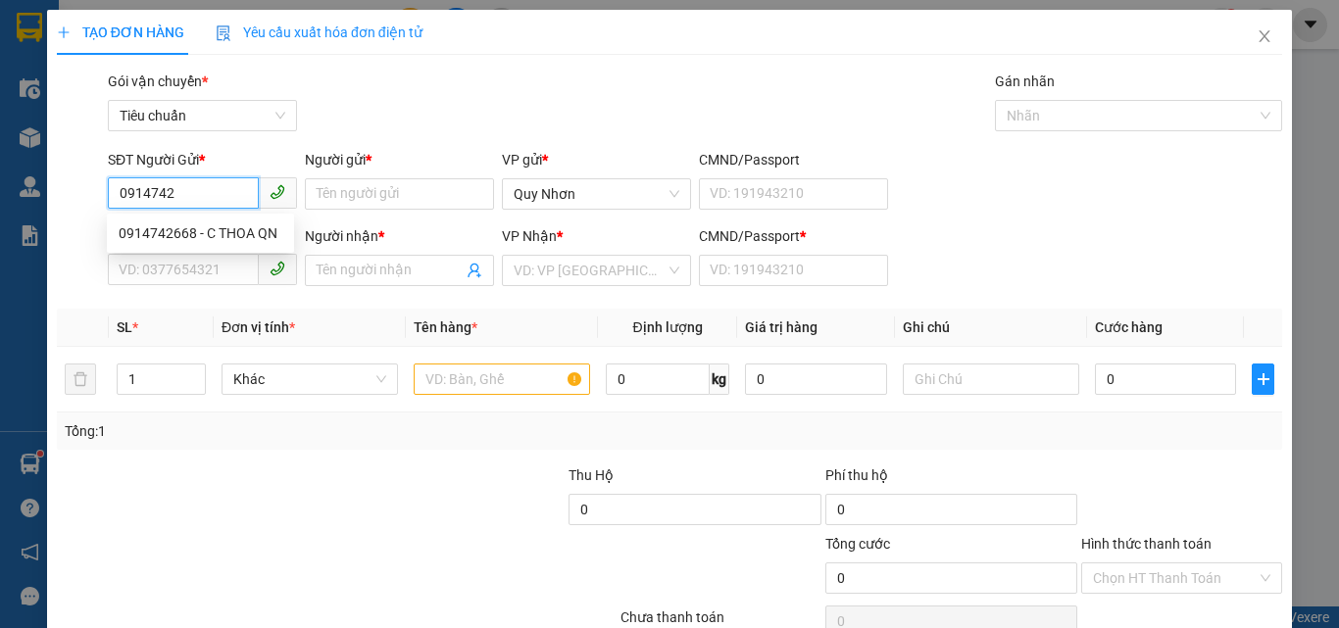
type input "A"
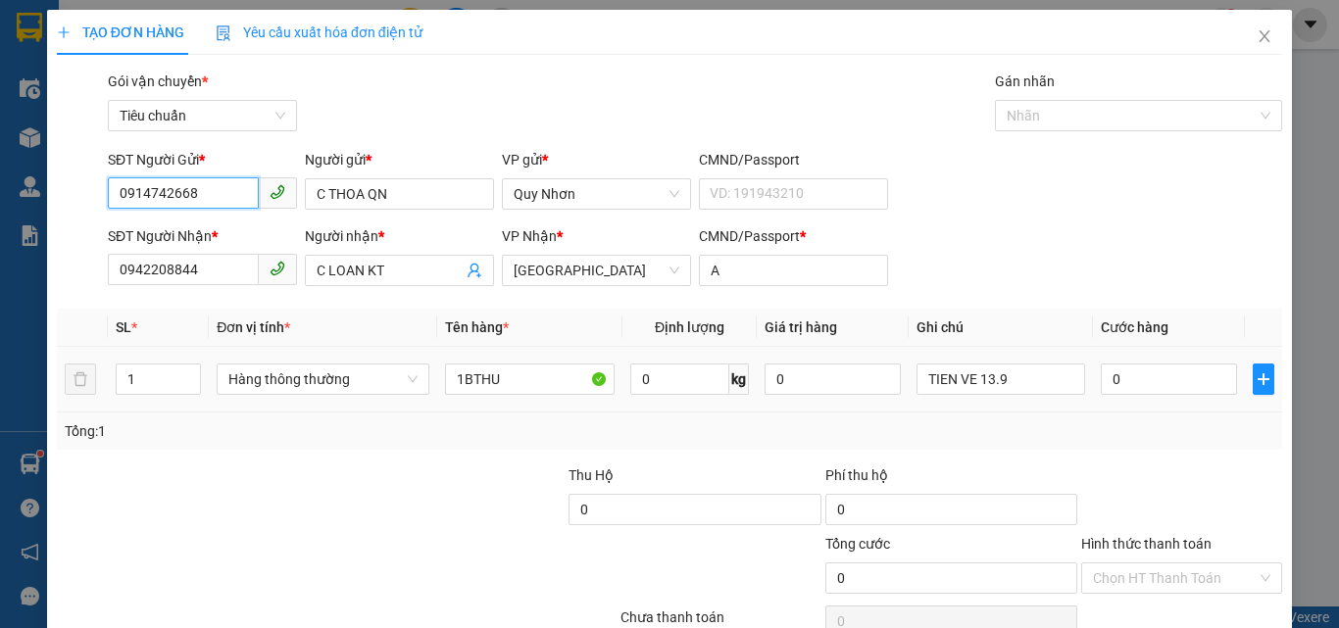
scroll to position [97, 0]
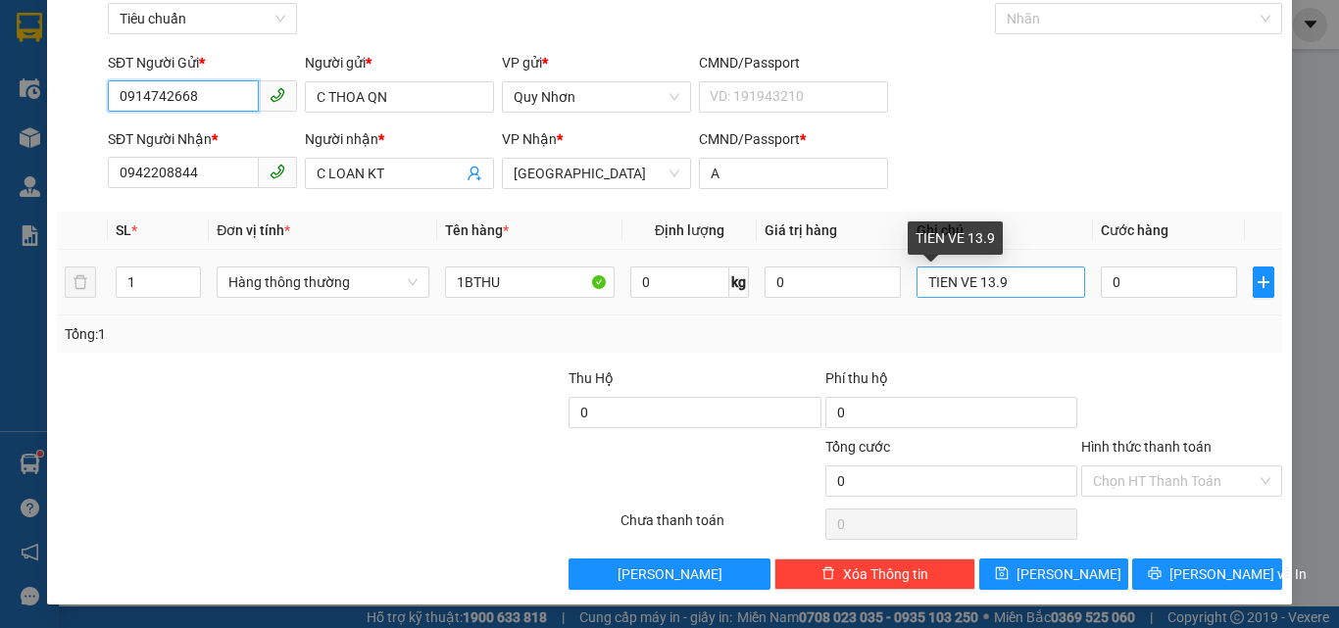
type input "0914742668"
click at [986, 284] on input "TIEN VE 13.9" at bounding box center [1001, 282] width 170 height 31
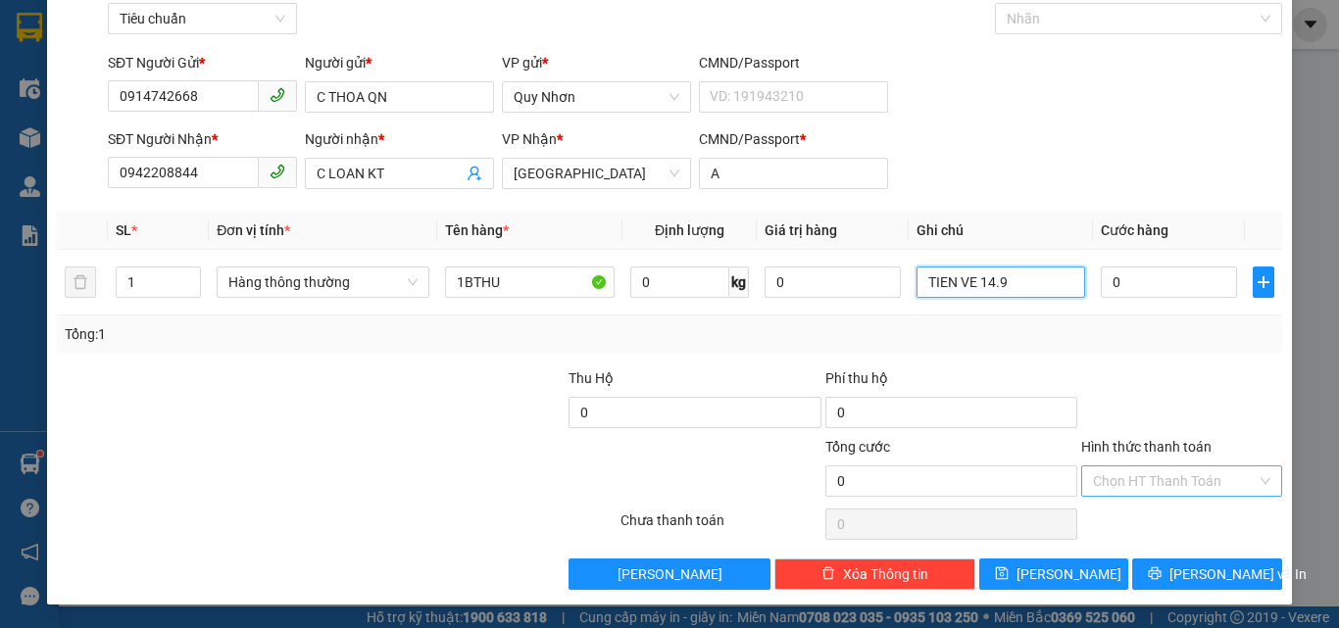
type input "TIEN VE 14.9"
click at [1121, 473] on input "Hình thức thanh toán" at bounding box center [1175, 481] width 164 height 29
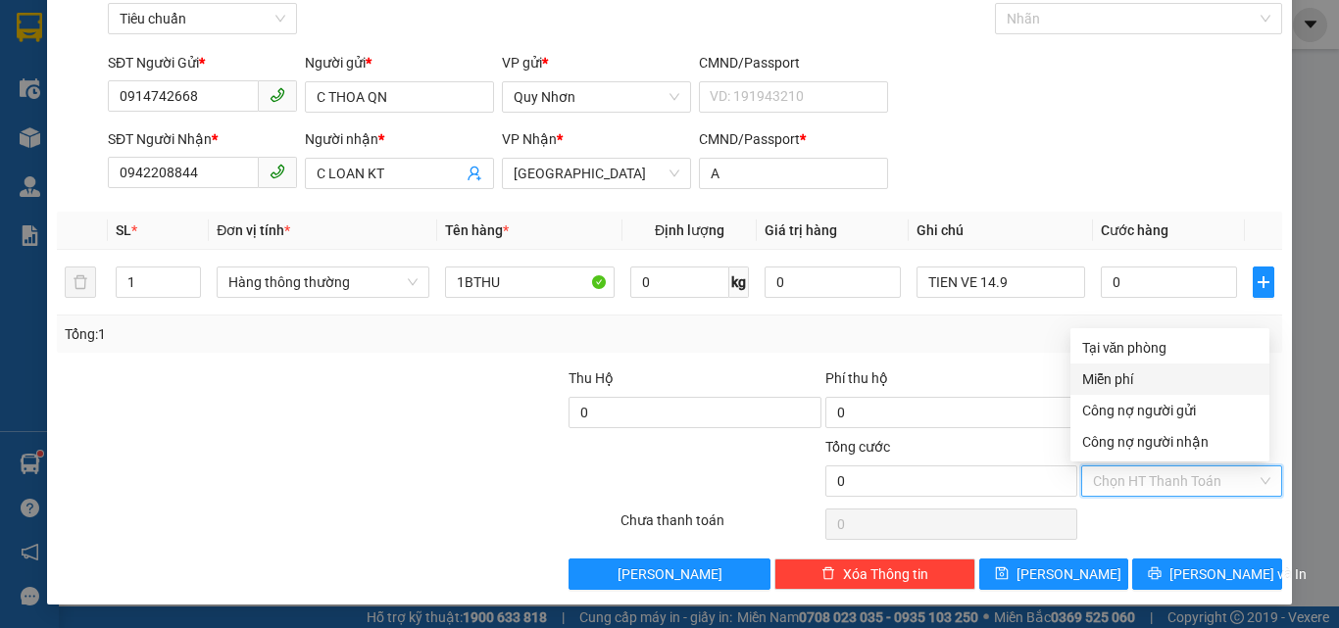
click at [1109, 377] on div "Miễn phí" at bounding box center [1169, 380] width 175 height 22
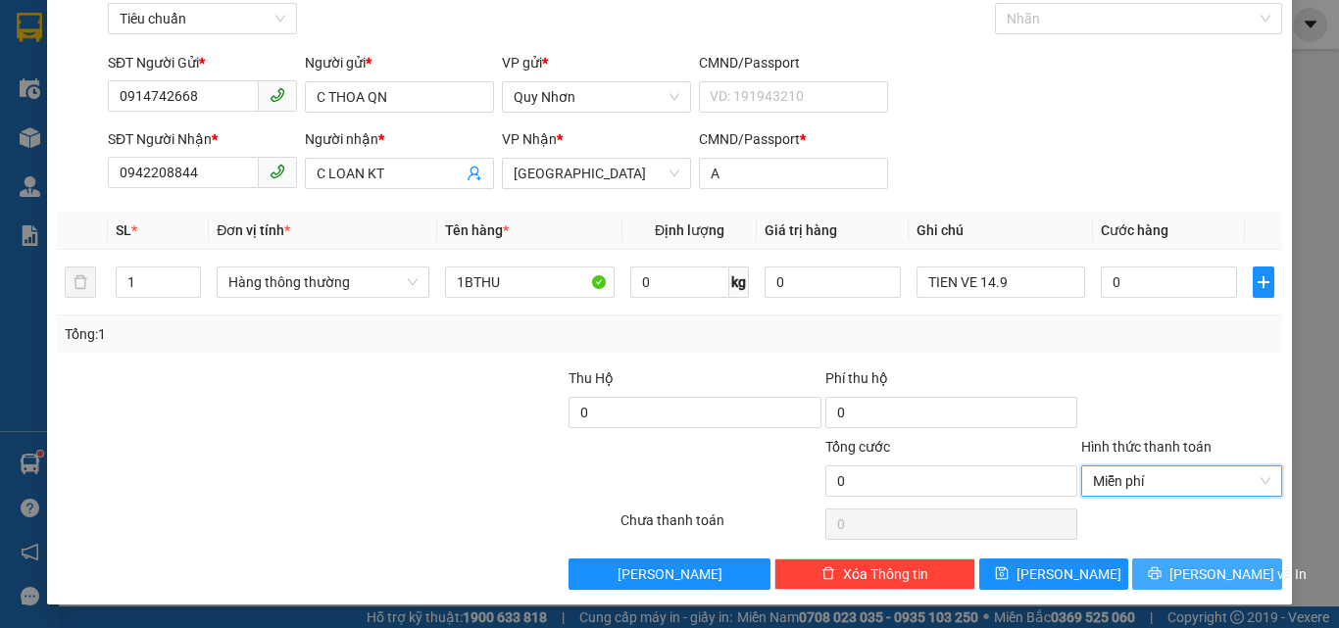
click at [1153, 581] on button "[PERSON_NAME] và In" at bounding box center [1207, 574] width 150 height 31
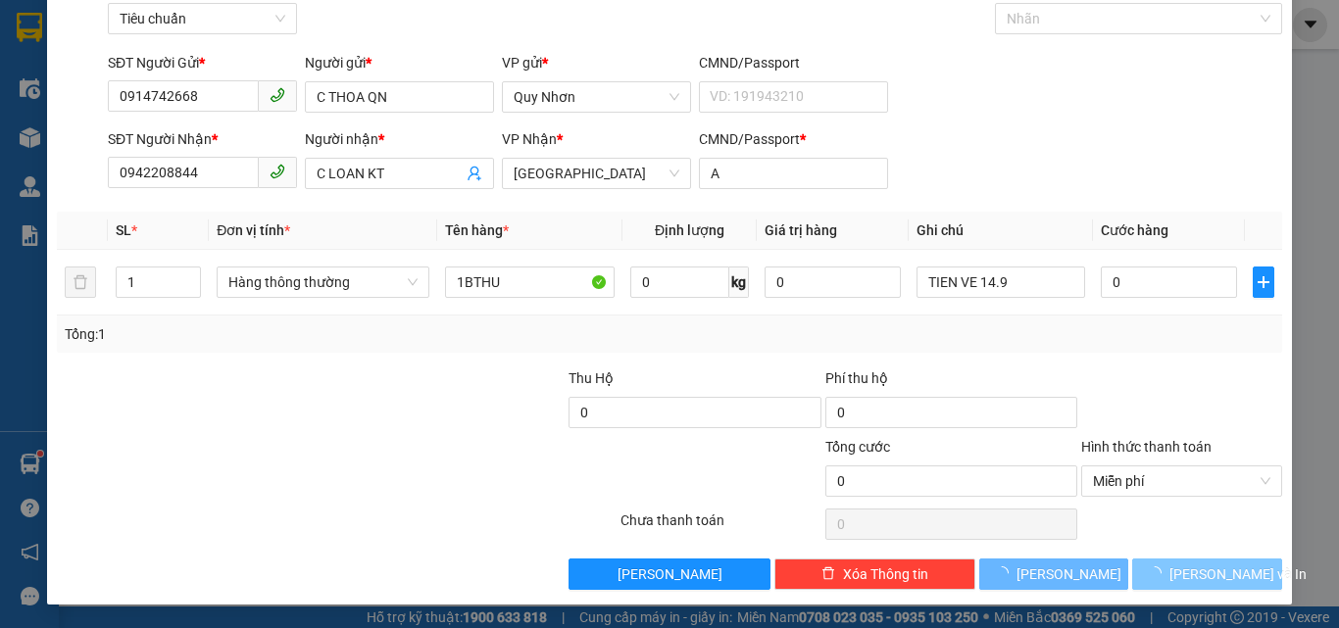
click at [1153, 581] on button "[PERSON_NAME] và In" at bounding box center [1207, 574] width 150 height 31
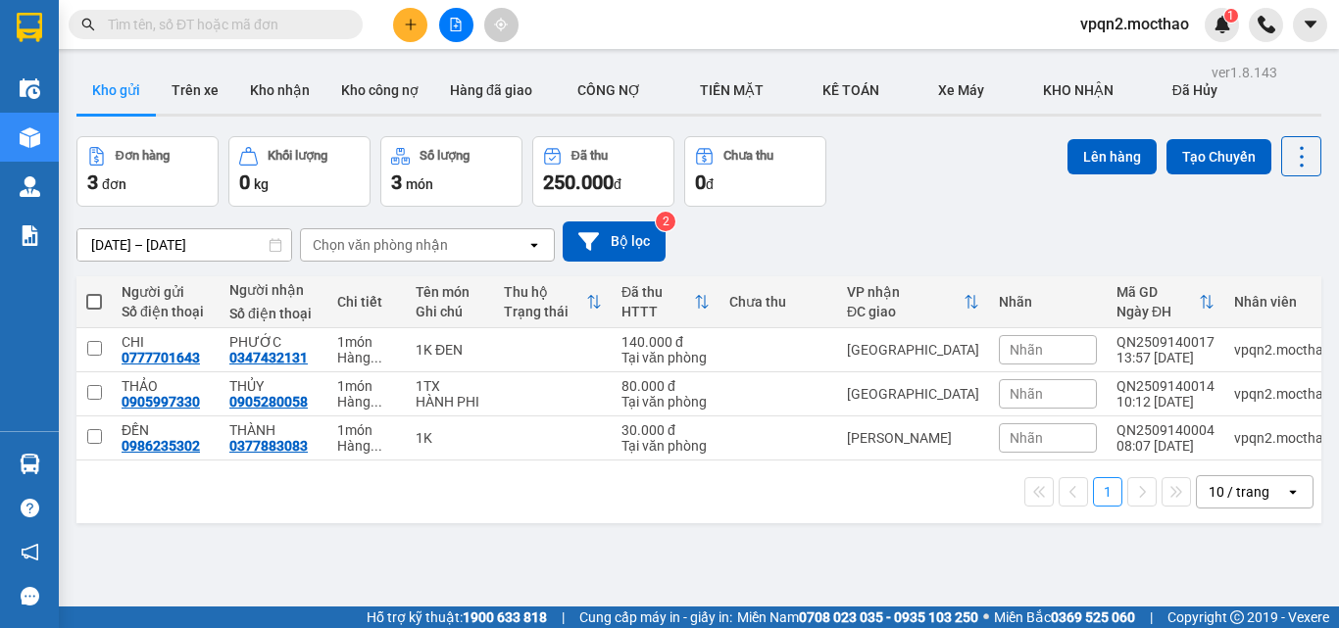
paste input "0702383479"
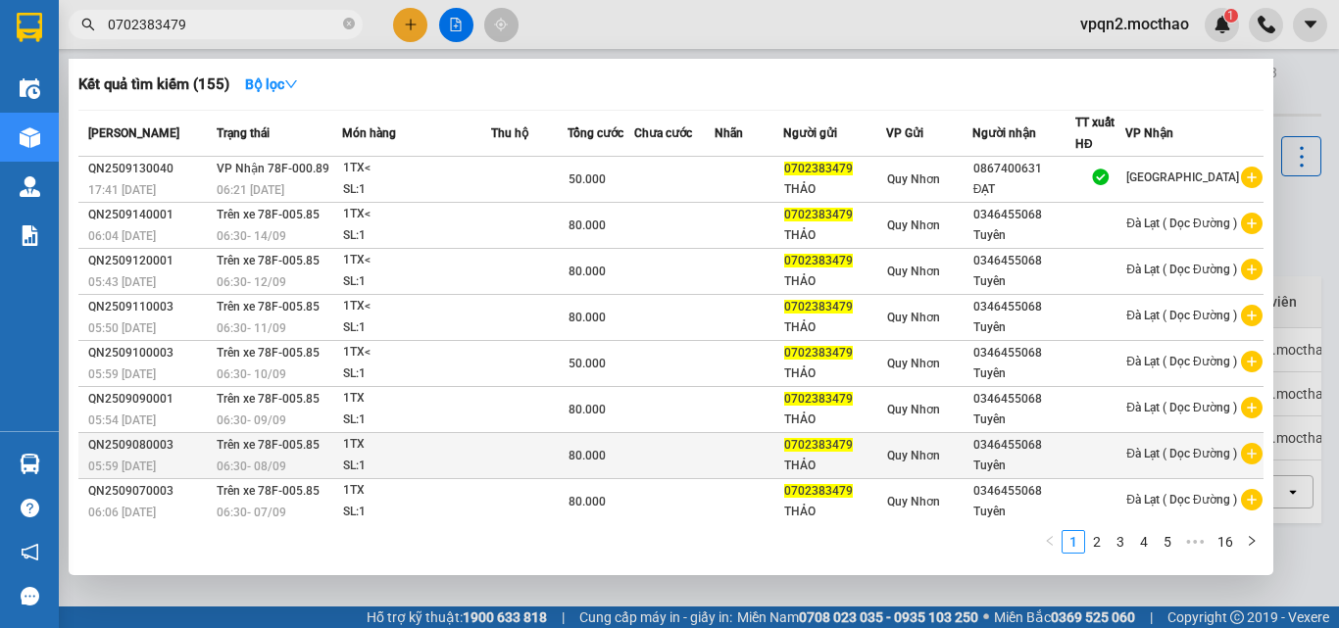
scroll to position [99, 0]
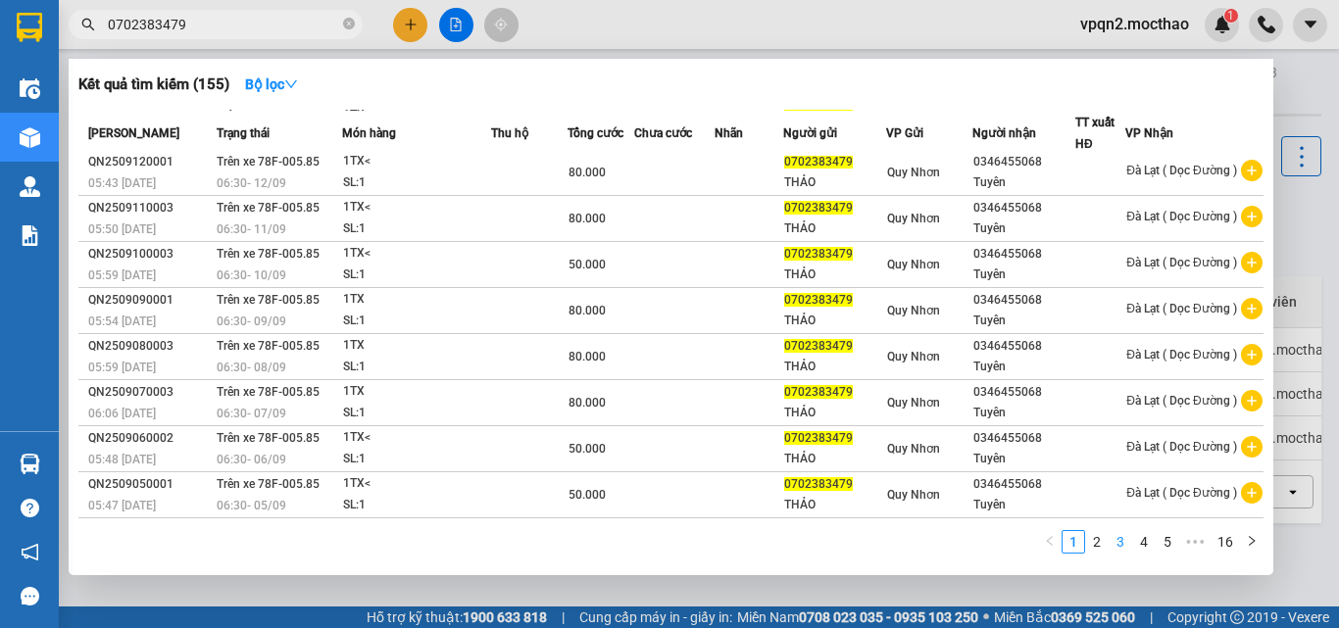
type input "0702383479"
click at [1119, 535] on link "3" at bounding box center [1121, 542] width 22 height 22
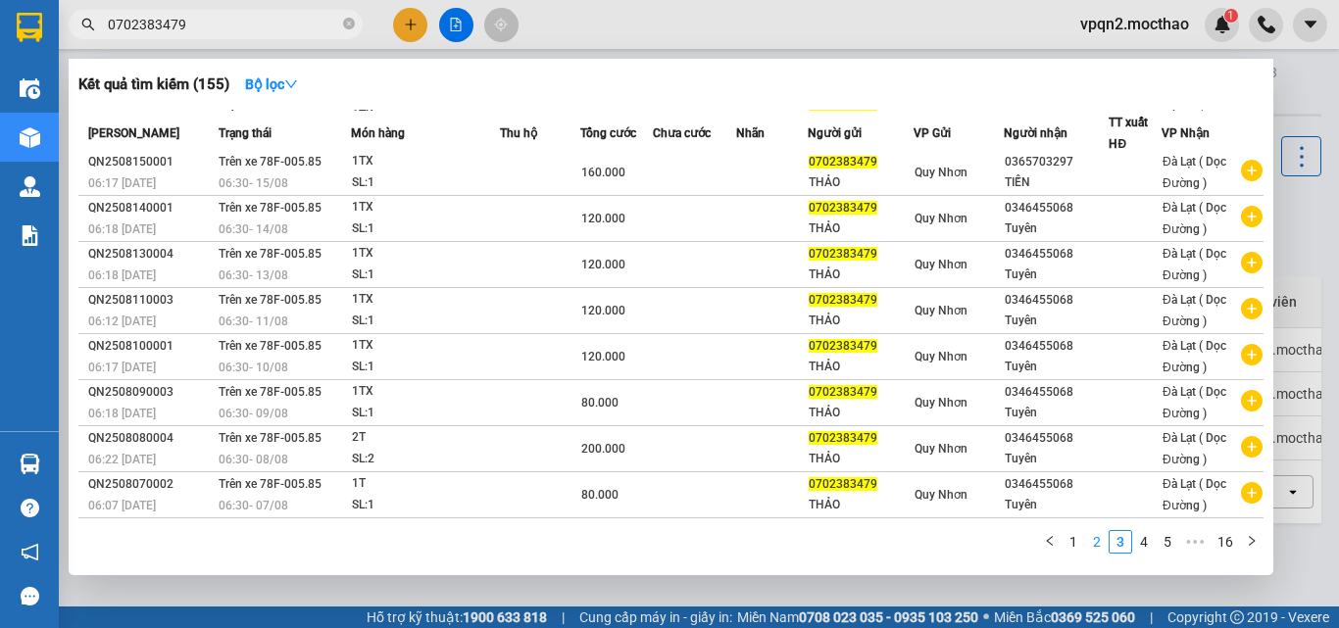
click at [1098, 542] on link "2" at bounding box center [1097, 542] width 22 height 22
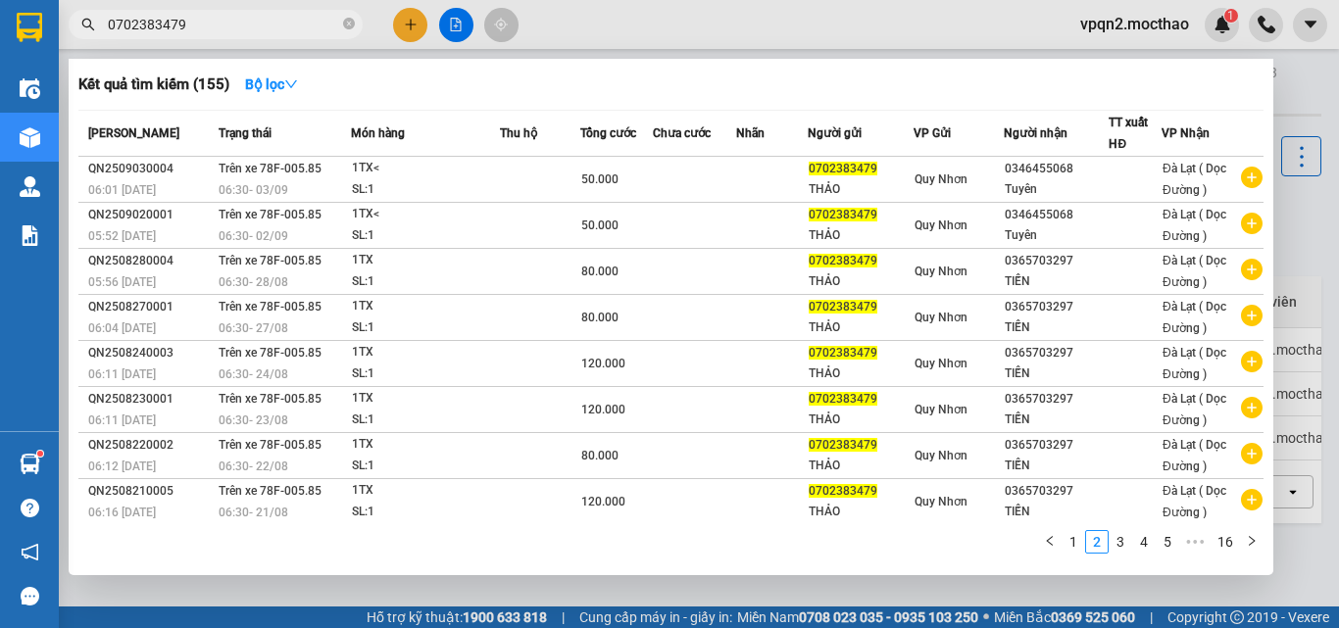
scroll to position [99, 0]
